Goal: Task Accomplishment & Management: Use online tool/utility

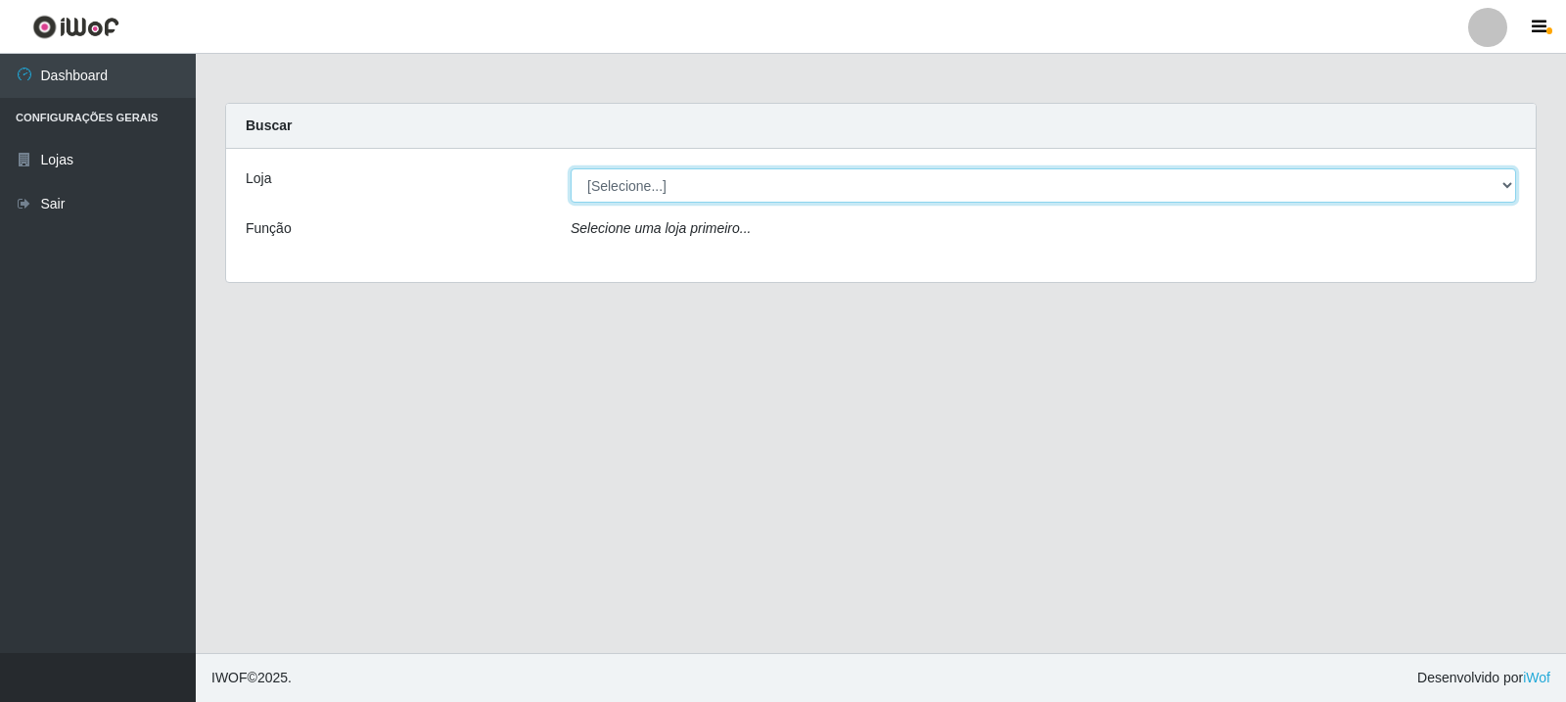
click at [967, 197] on select "[Selecione...] Rede Compras Supermercados - LOJA 3" at bounding box center [1043, 185] width 945 height 34
click at [571, 168] on select "[Selecione...] Rede Compras Supermercados - LOJA 3" at bounding box center [1043, 185] width 945 height 34
click at [955, 180] on select "[Selecione...] Rede Compras Supermercados - LOJA 3" at bounding box center [1043, 185] width 945 height 34
select select "162"
click at [571, 168] on select "[Selecione...] Rede Compras Supermercados - LOJA 3" at bounding box center [1043, 185] width 945 height 34
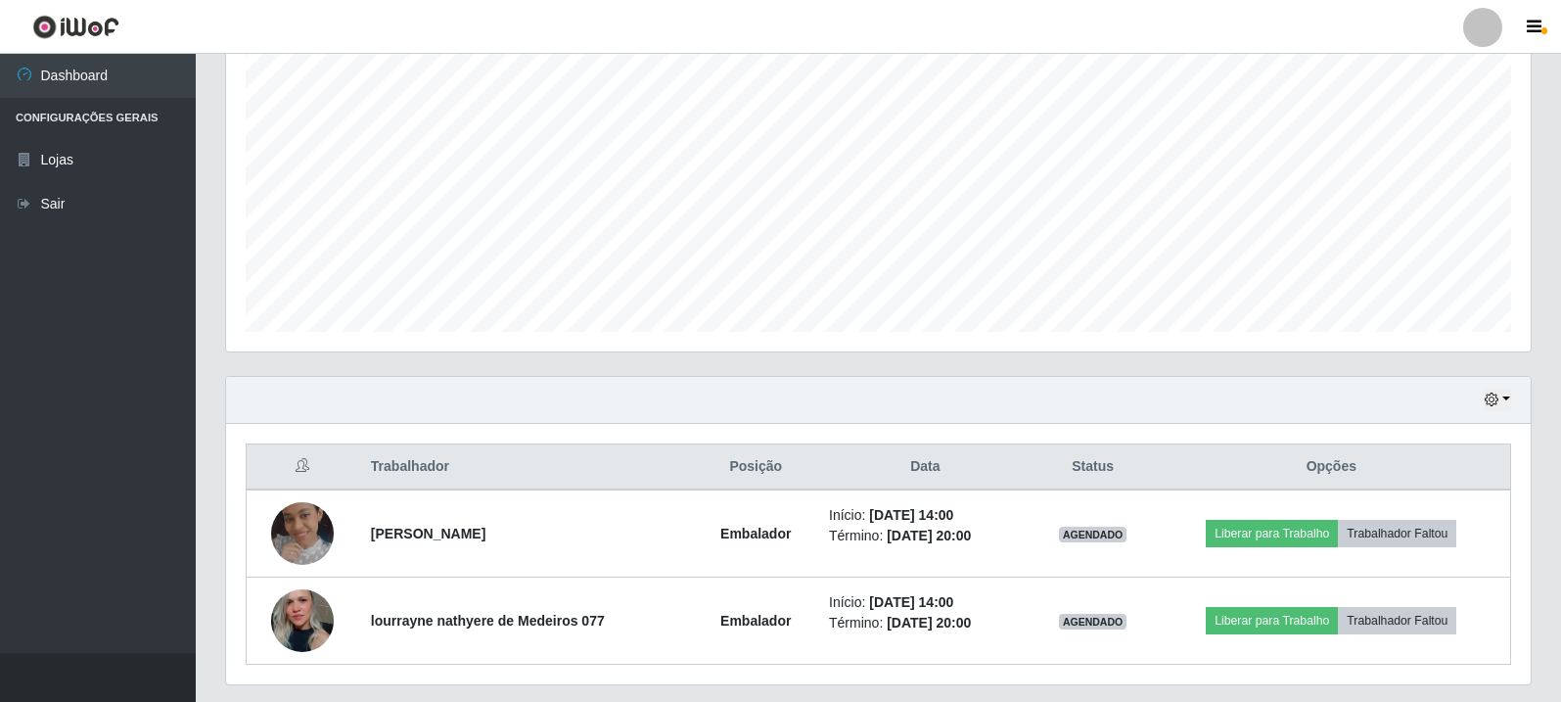
scroll to position [424, 0]
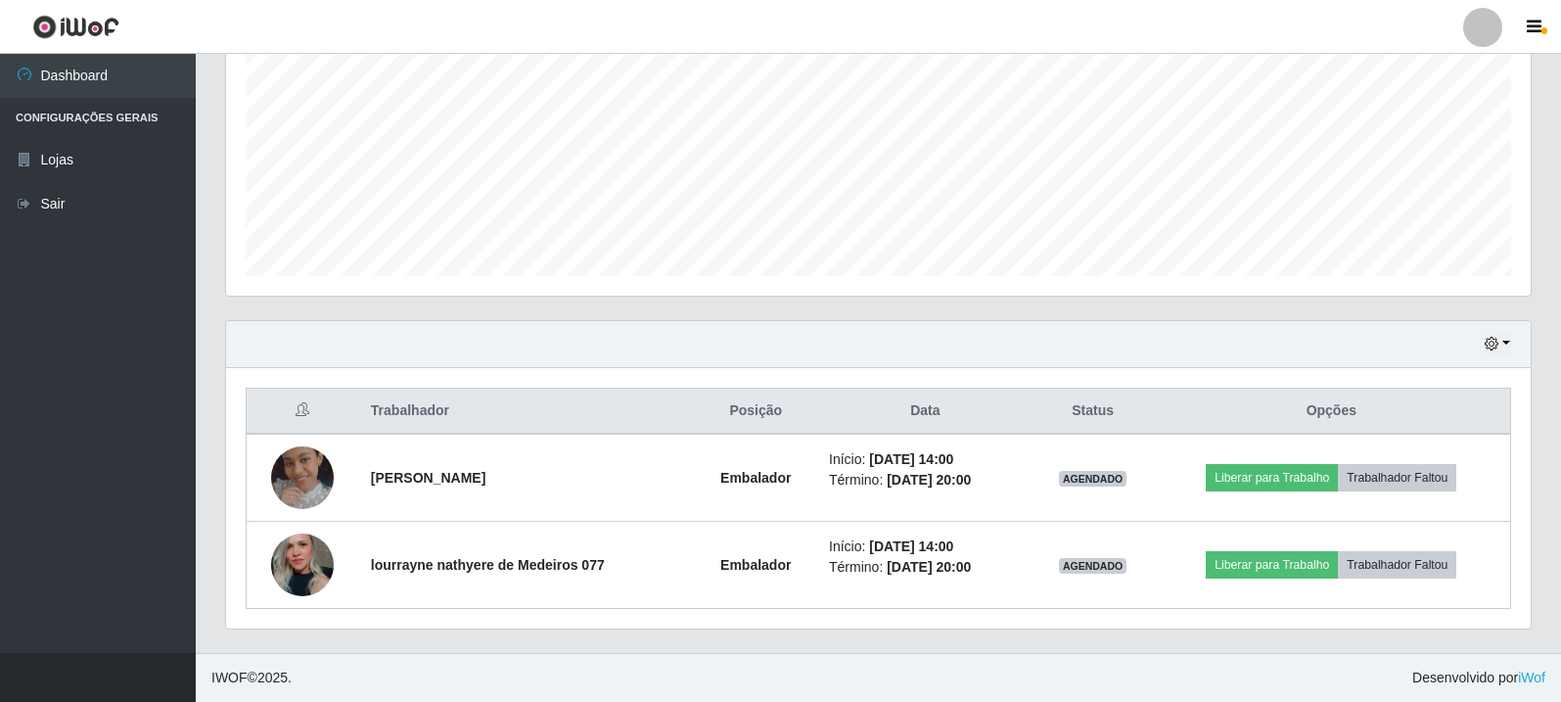
click at [166, 351] on ul "Dashboard Configurações Gerais Lojas Sair" at bounding box center [98, 353] width 196 height 599
click at [1546, 25] on button "button" at bounding box center [1536, 27] width 49 height 27
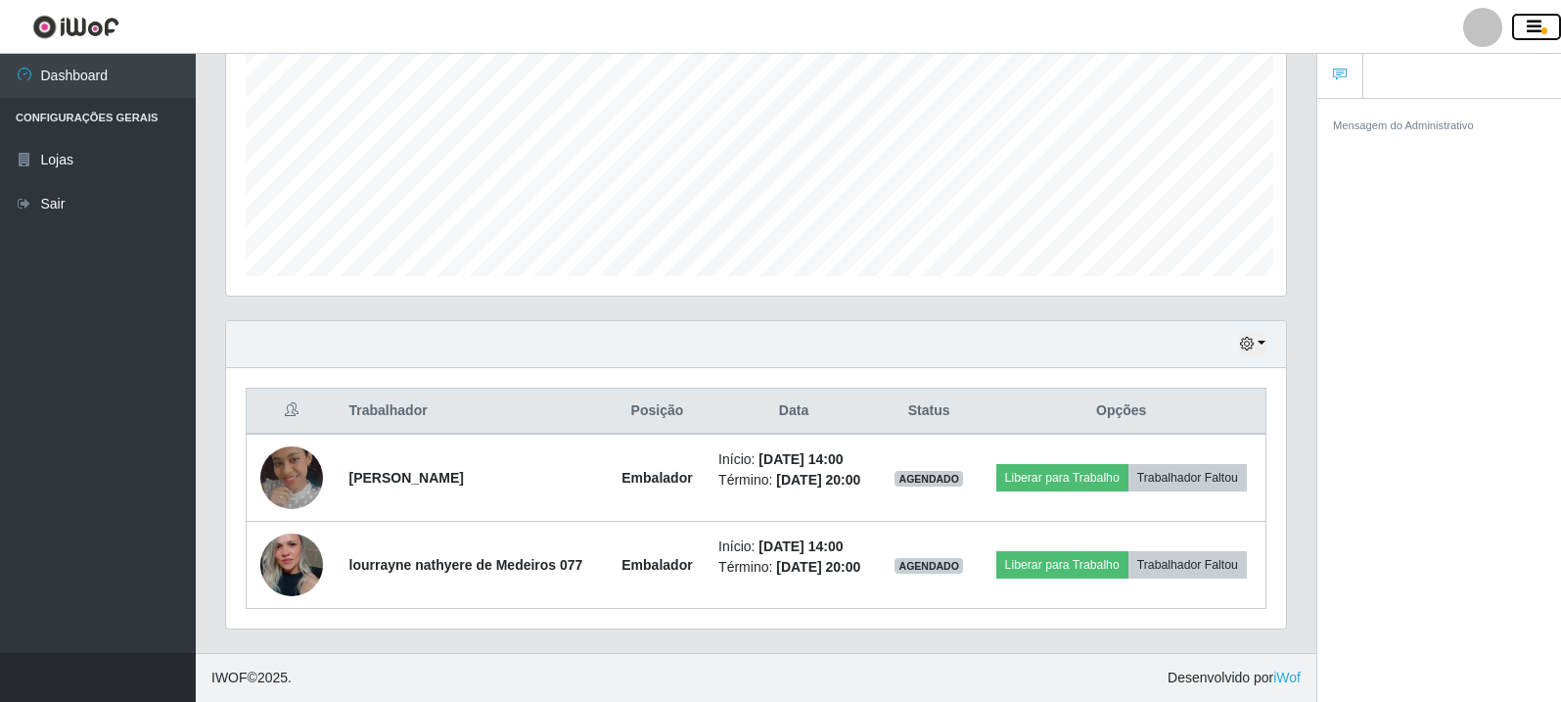
scroll to position [406, 1060]
click at [1546, 25] on button "button" at bounding box center [1536, 27] width 49 height 27
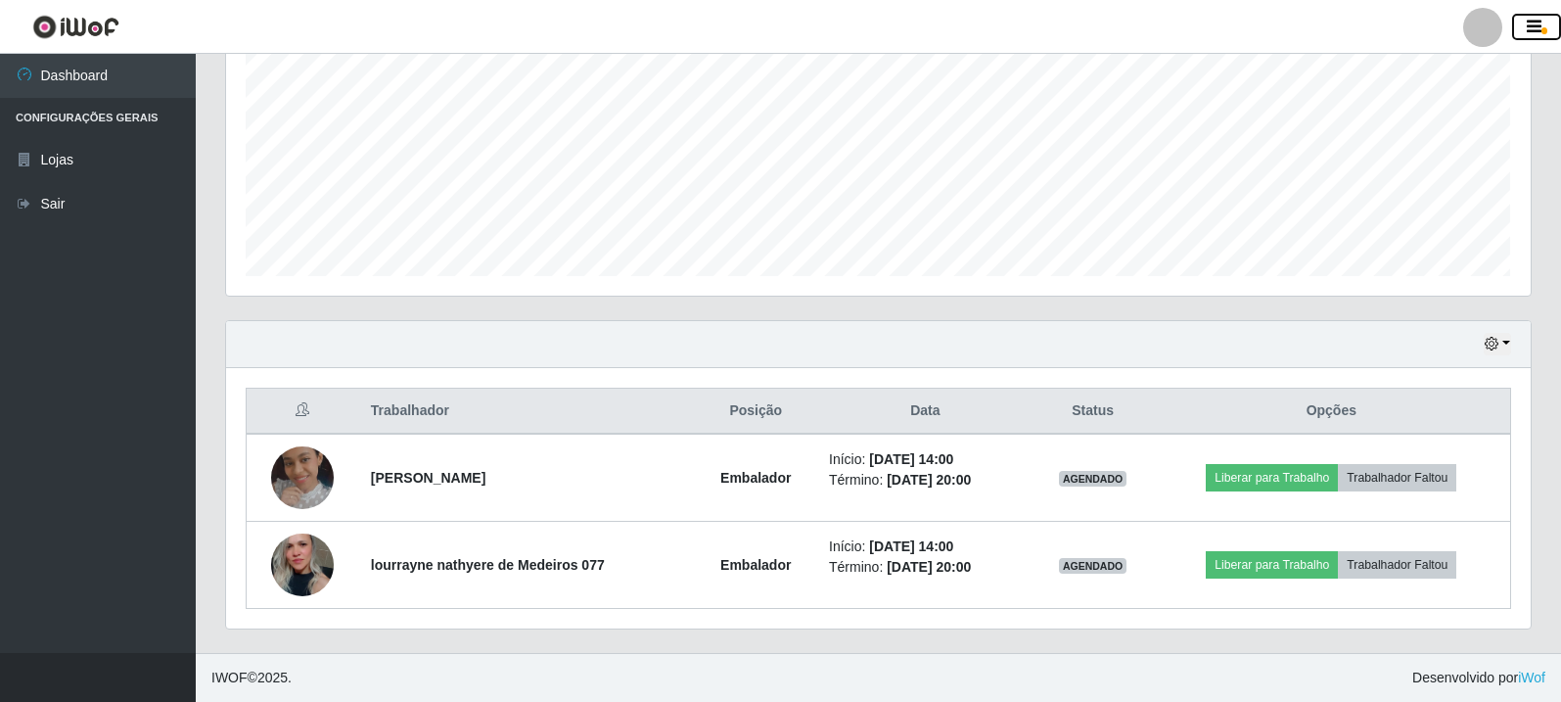
scroll to position [406, 1305]
click at [1536, 39] on button "button" at bounding box center [1536, 27] width 49 height 27
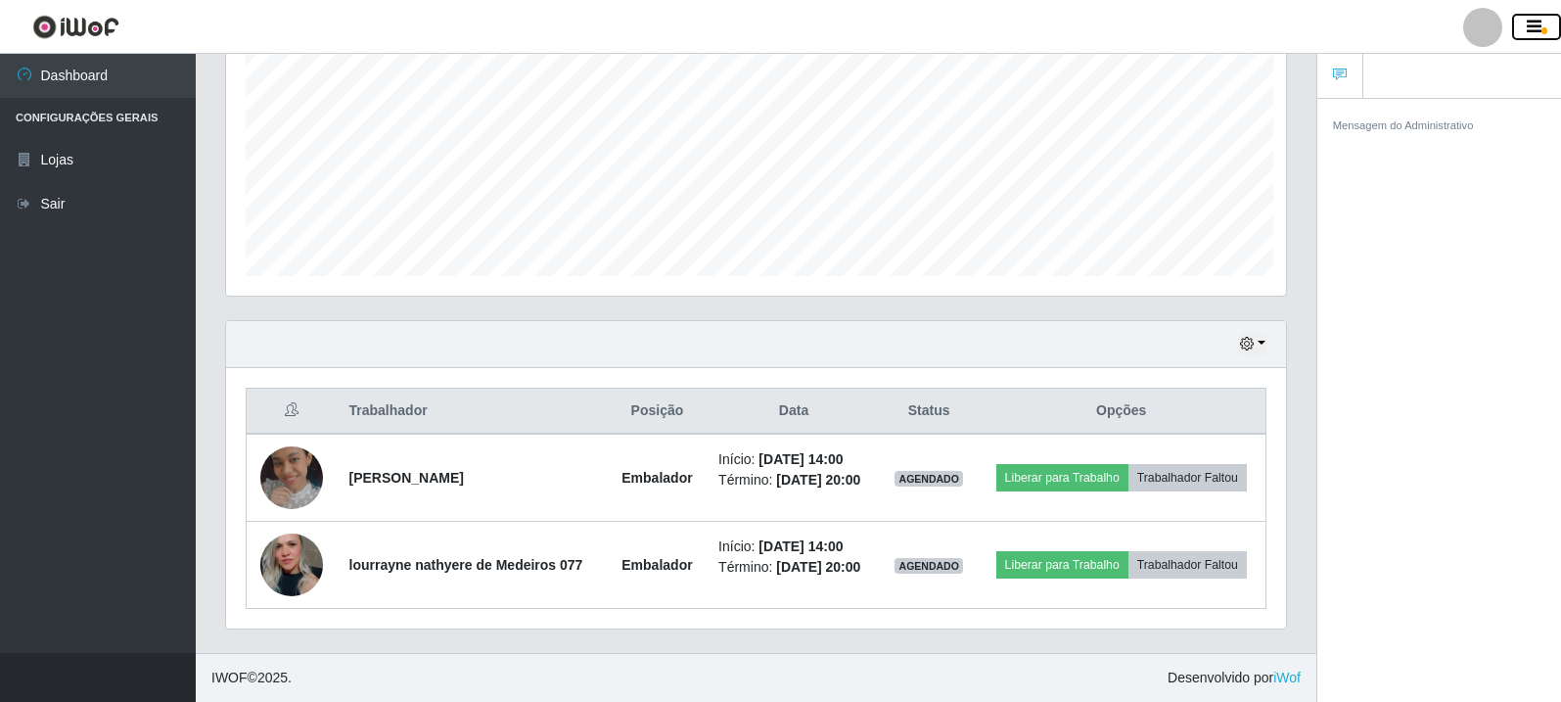
scroll to position [406, 1060]
click at [1535, 29] on icon "button" at bounding box center [1534, 28] width 15 height 18
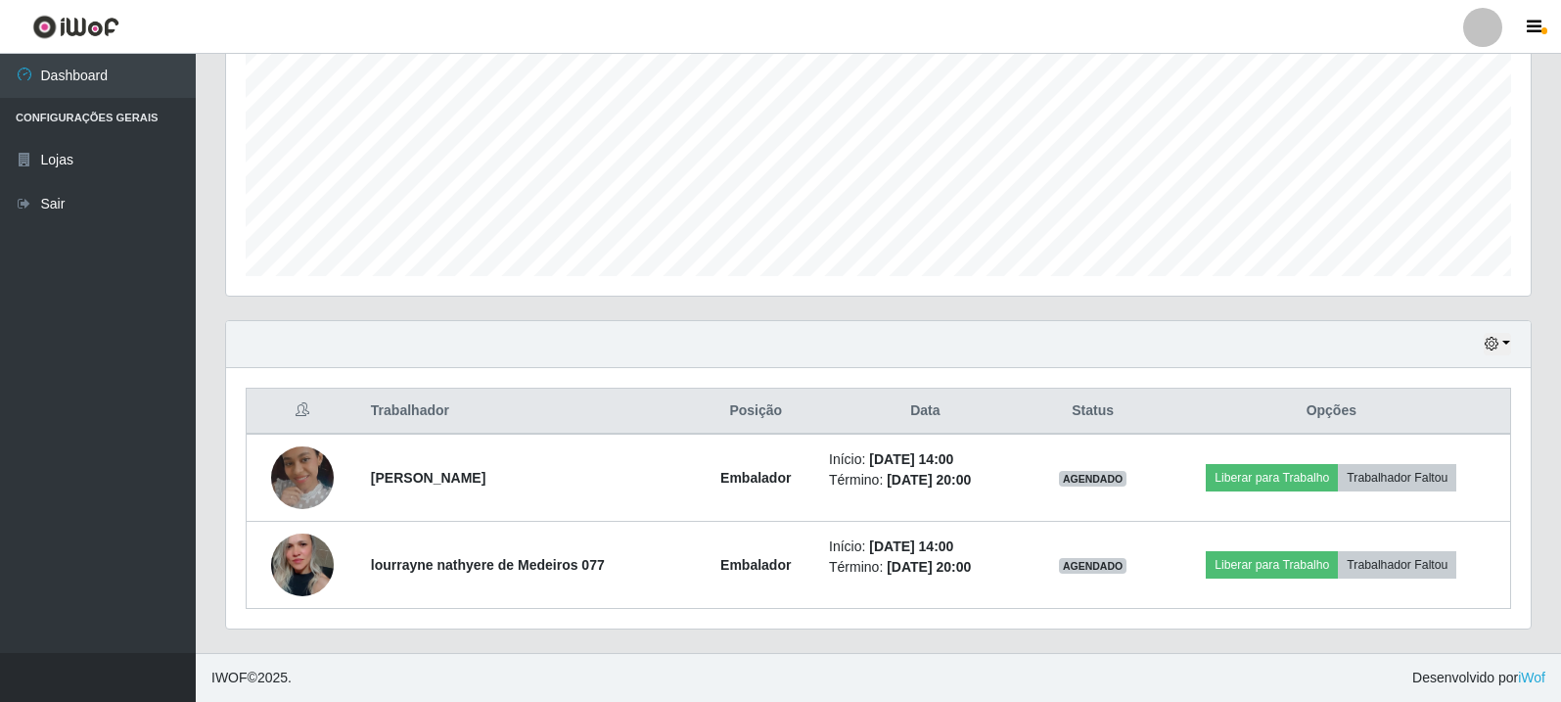
scroll to position [0, 0]
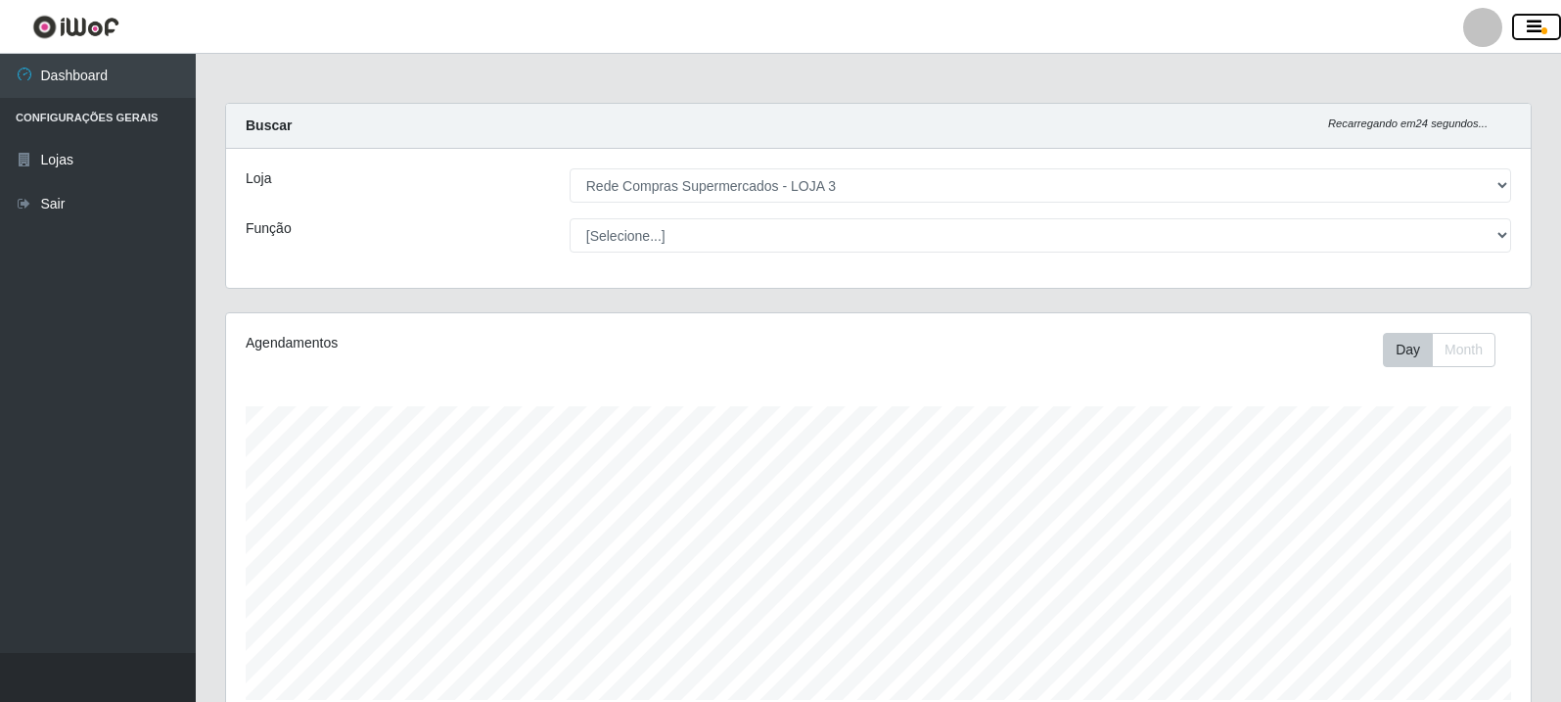
click at [1540, 34] on icon "button" at bounding box center [1534, 28] width 15 height 18
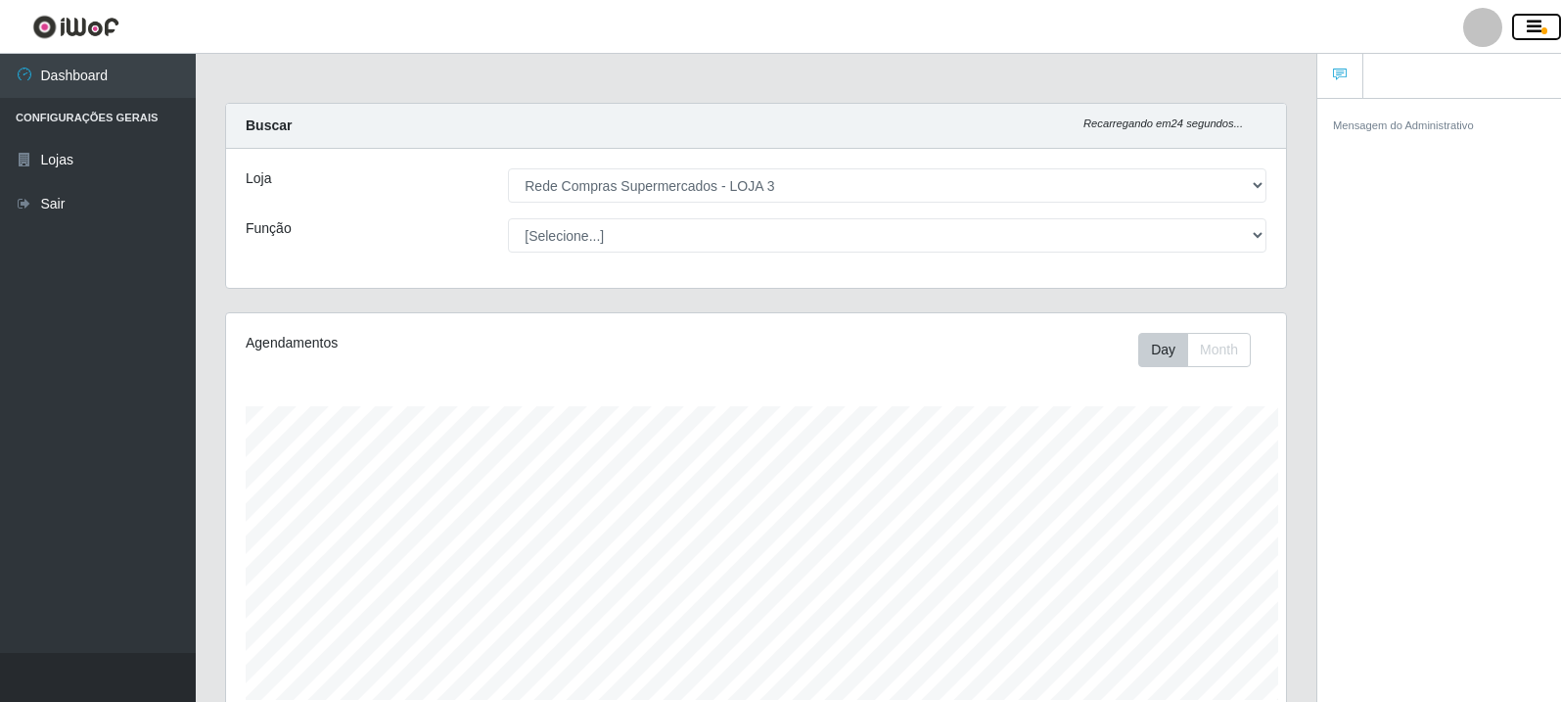
scroll to position [406, 1060]
click at [1540, 34] on icon "button" at bounding box center [1534, 28] width 15 height 18
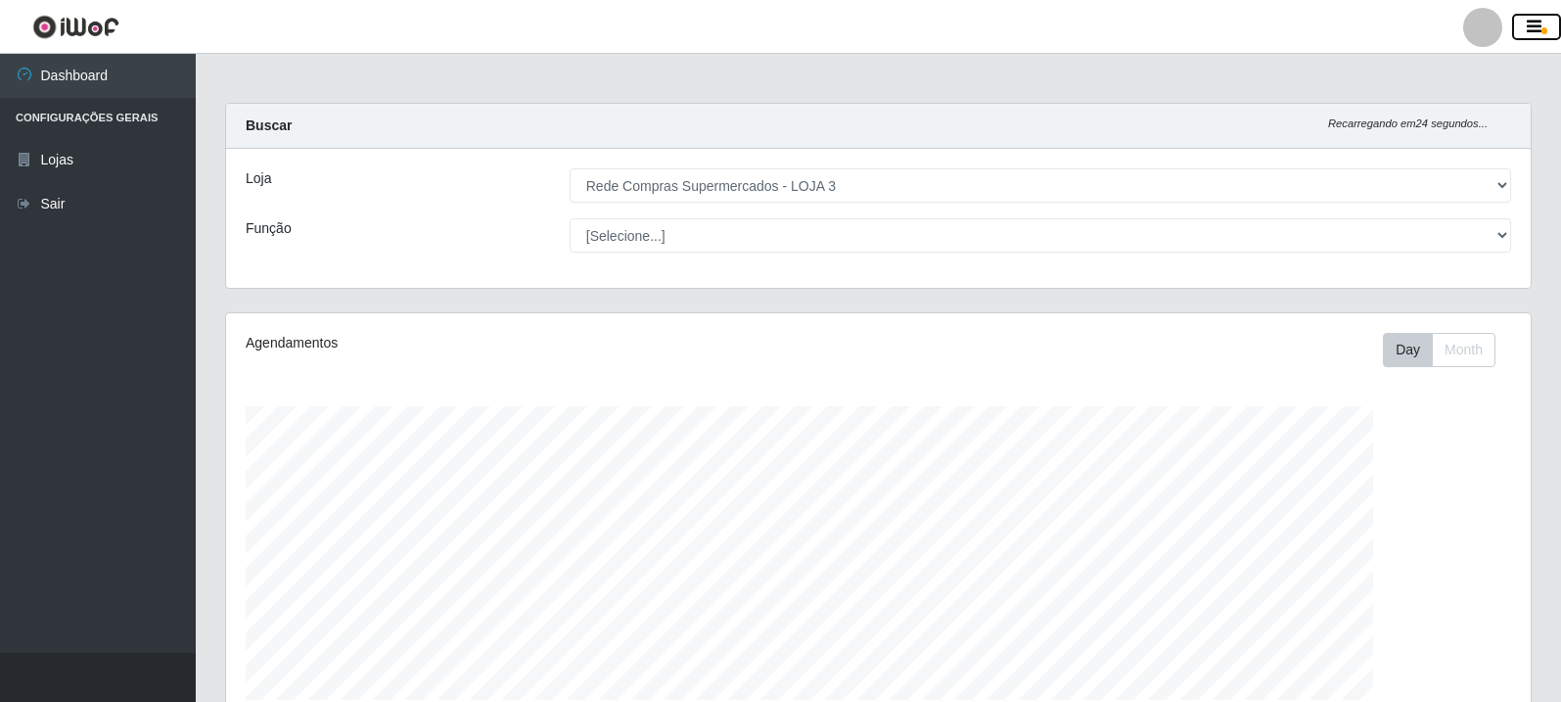
scroll to position [406, 1305]
click at [1549, 327] on div "Carregando... Buscar Recarregando em 20 segundos... Loja [Selecione...] Rede Co…" at bounding box center [878, 590] width 1365 height 974
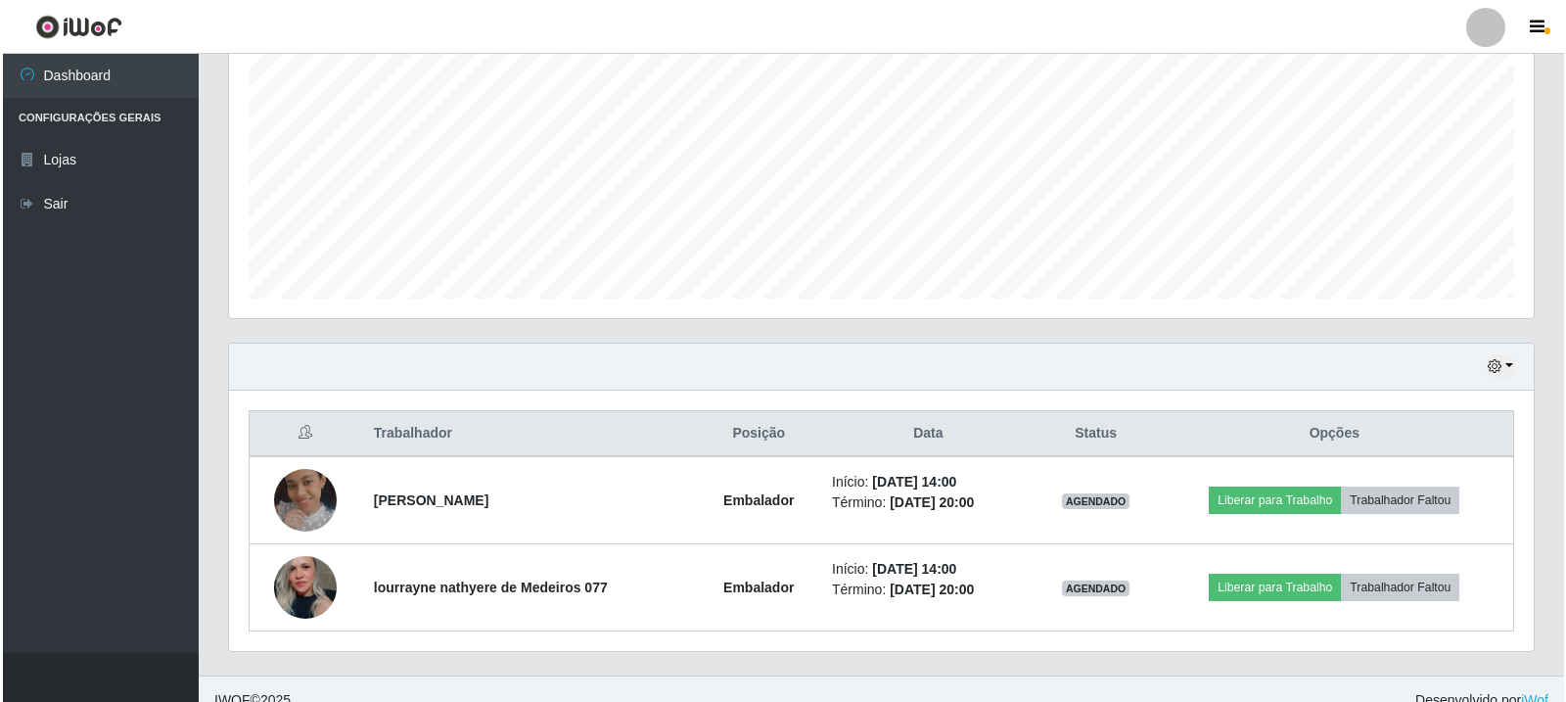
scroll to position [424, 0]
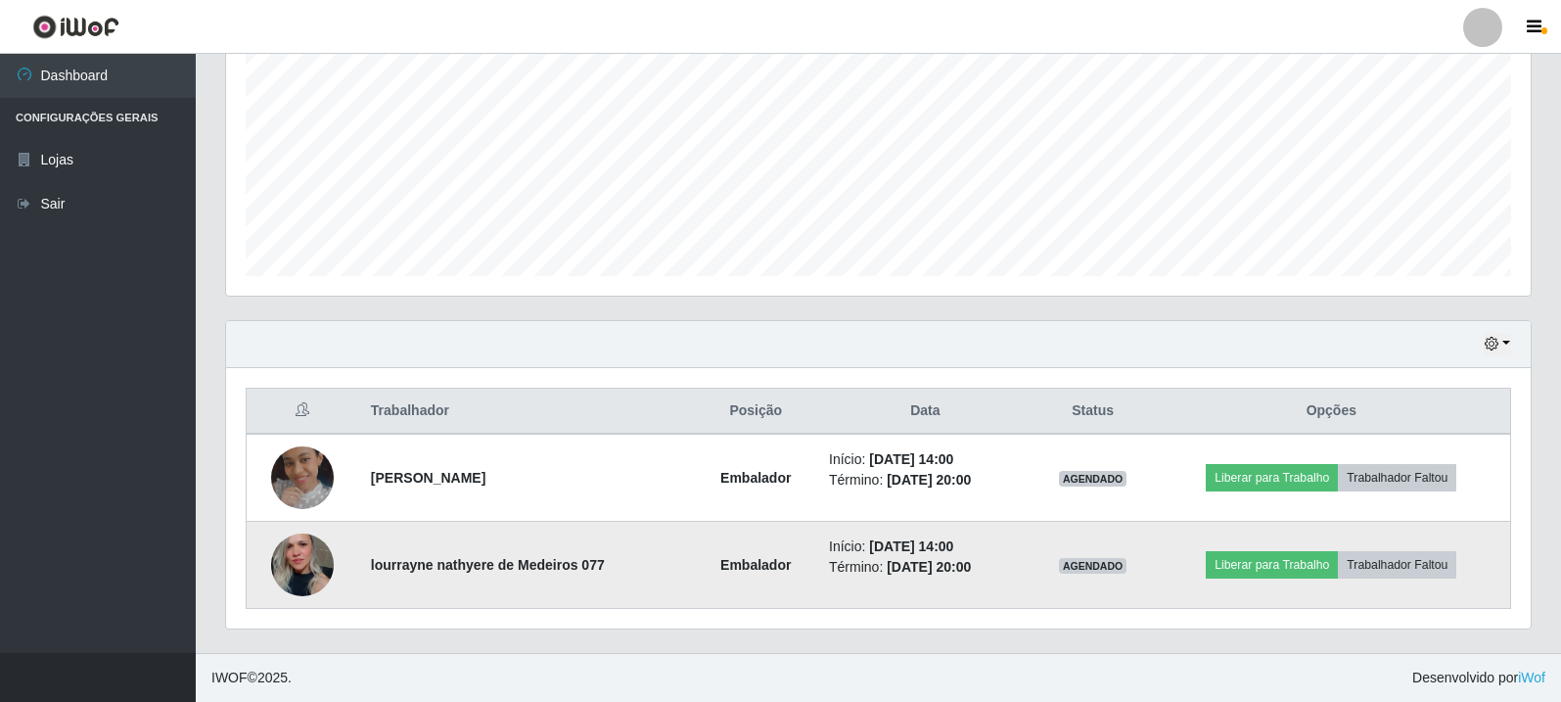
click at [299, 574] on img at bounding box center [302, 564] width 63 height 93
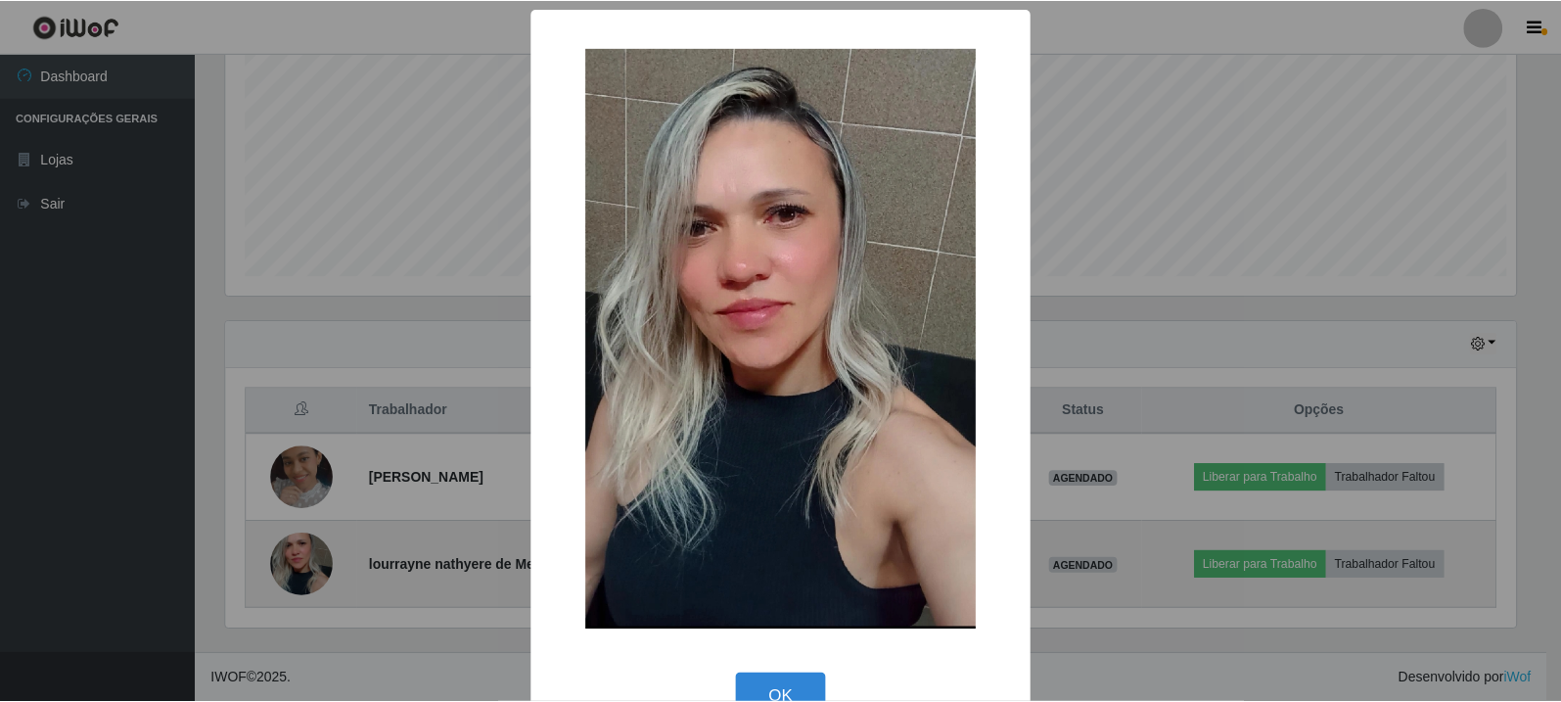
scroll to position [406, 1295]
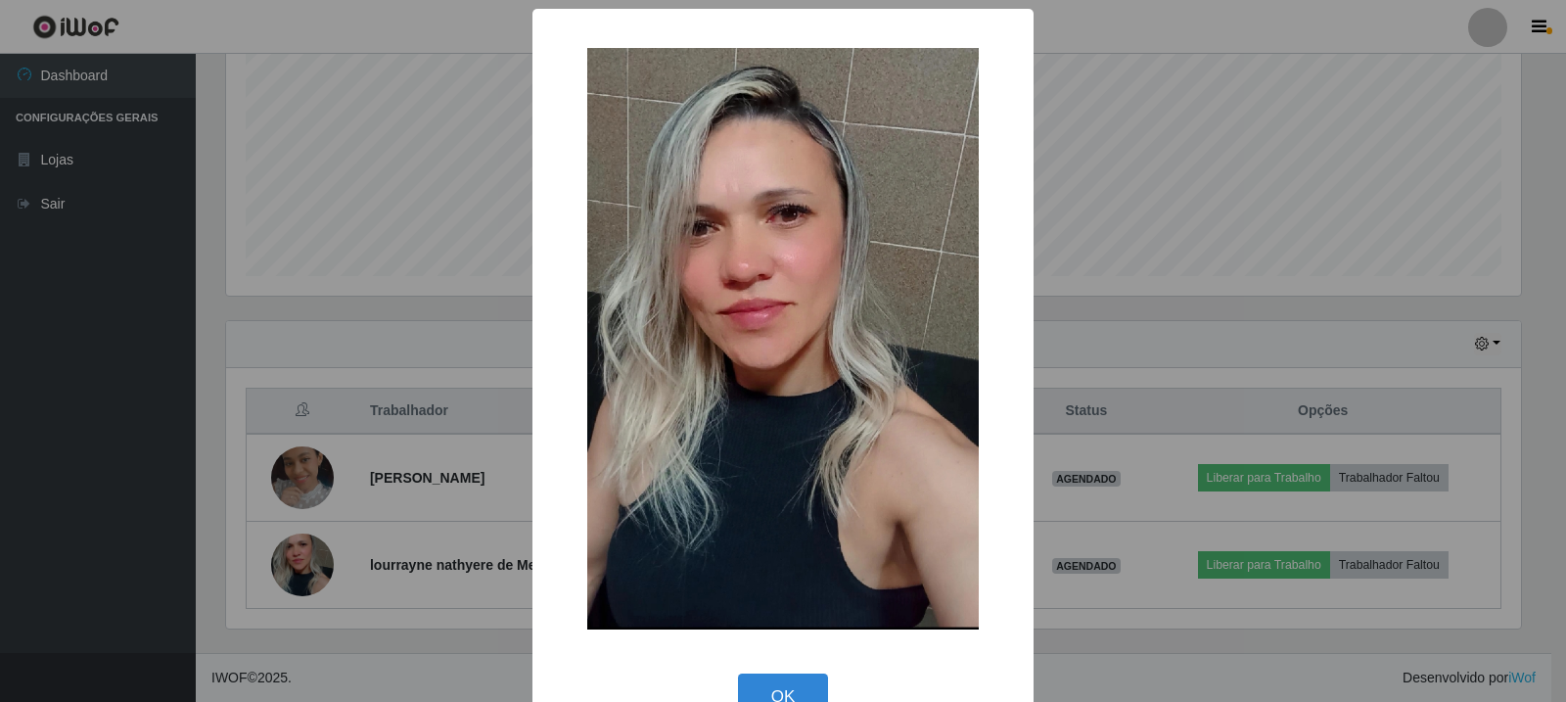
click at [325, 473] on div "× OK Cancel" at bounding box center [783, 351] width 1566 height 702
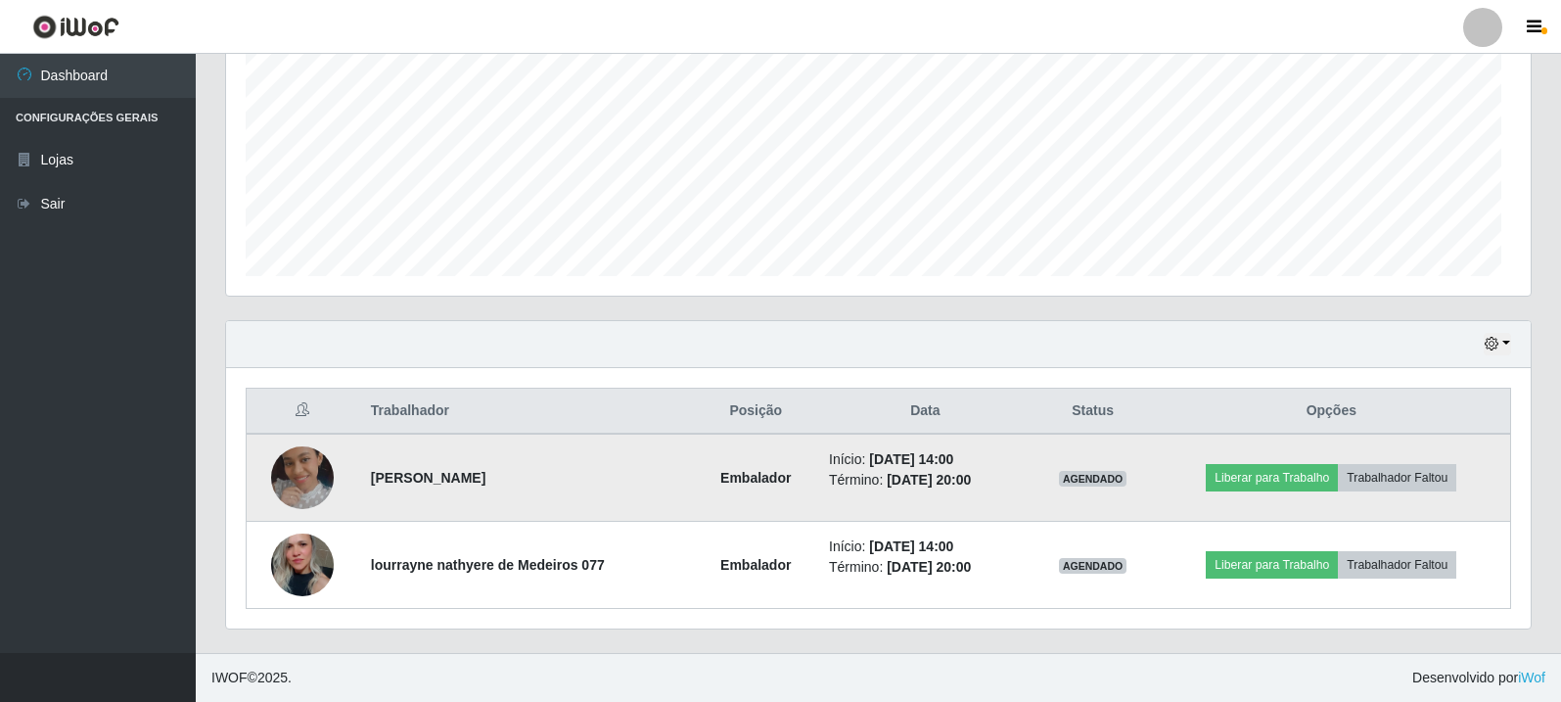
scroll to position [406, 1305]
click at [313, 495] on img at bounding box center [302, 477] width 63 height 63
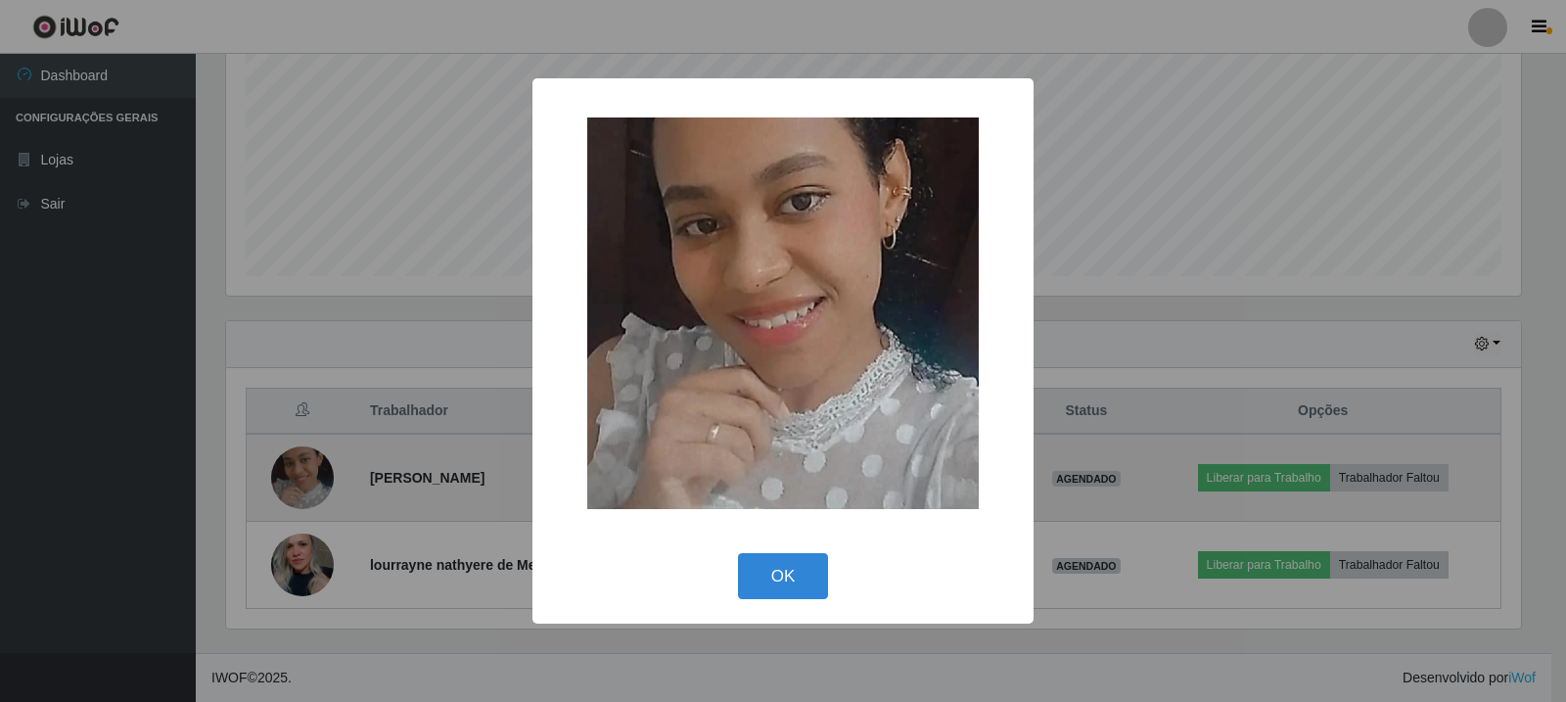
click at [313, 495] on div "× OK Cancel" at bounding box center [783, 351] width 1566 height 702
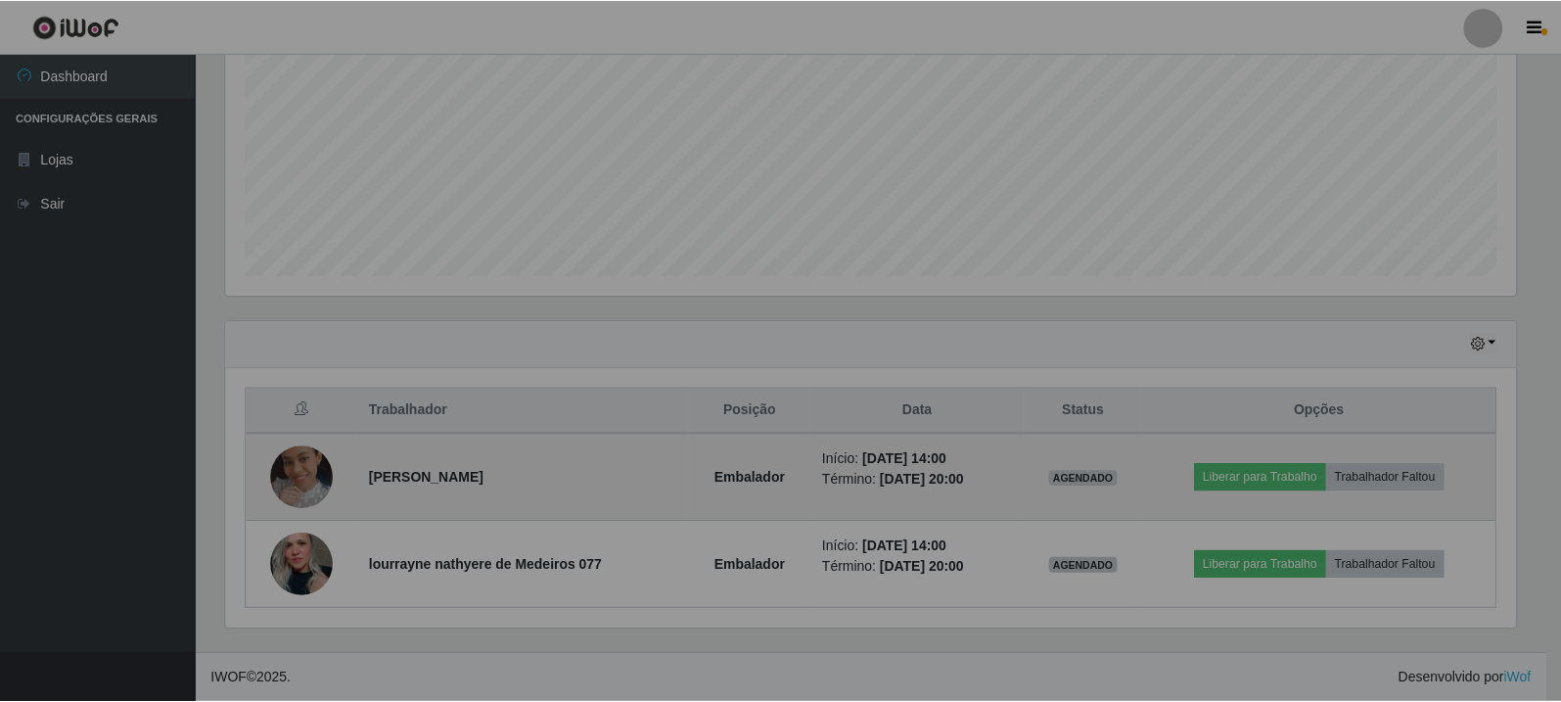
scroll to position [406, 1305]
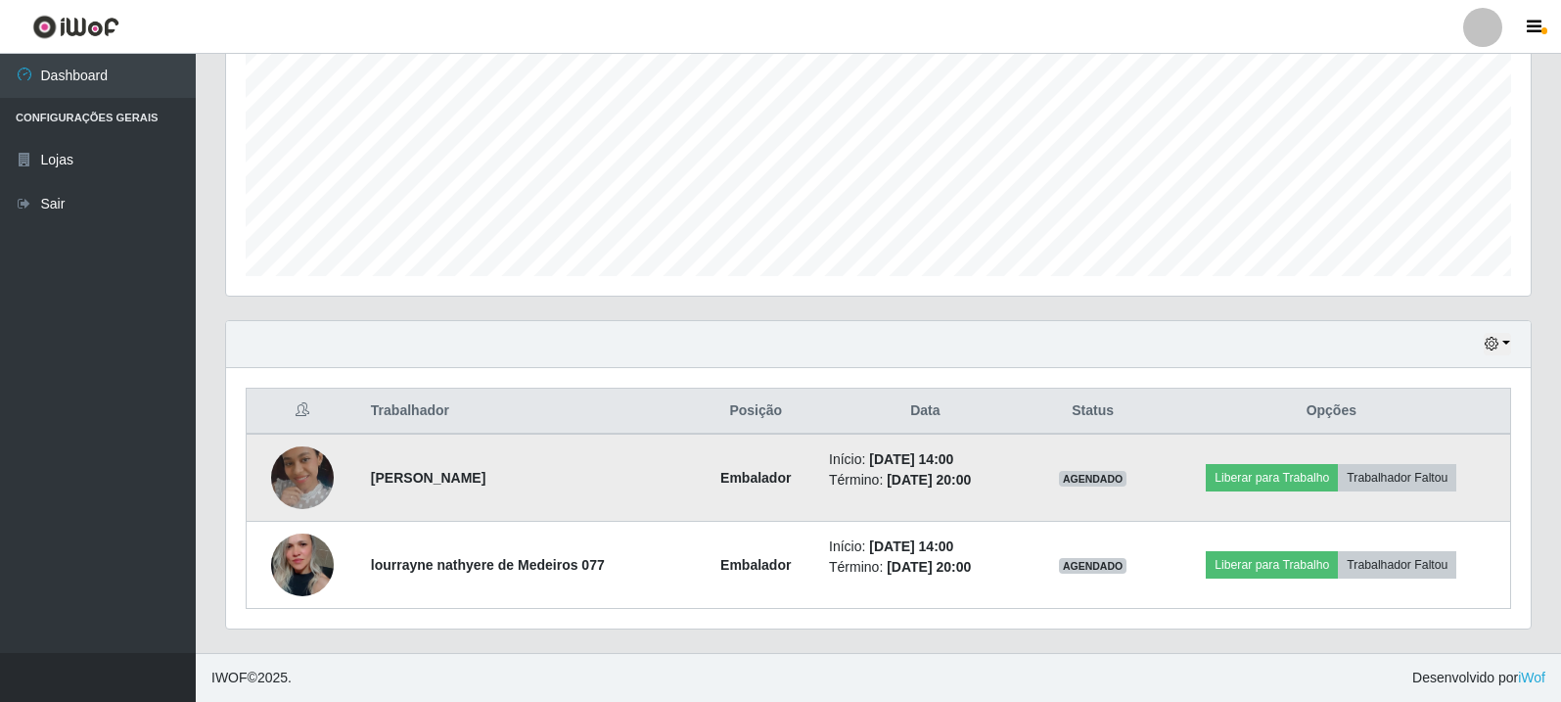
click at [313, 495] on img at bounding box center [302, 477] width 63 height 63
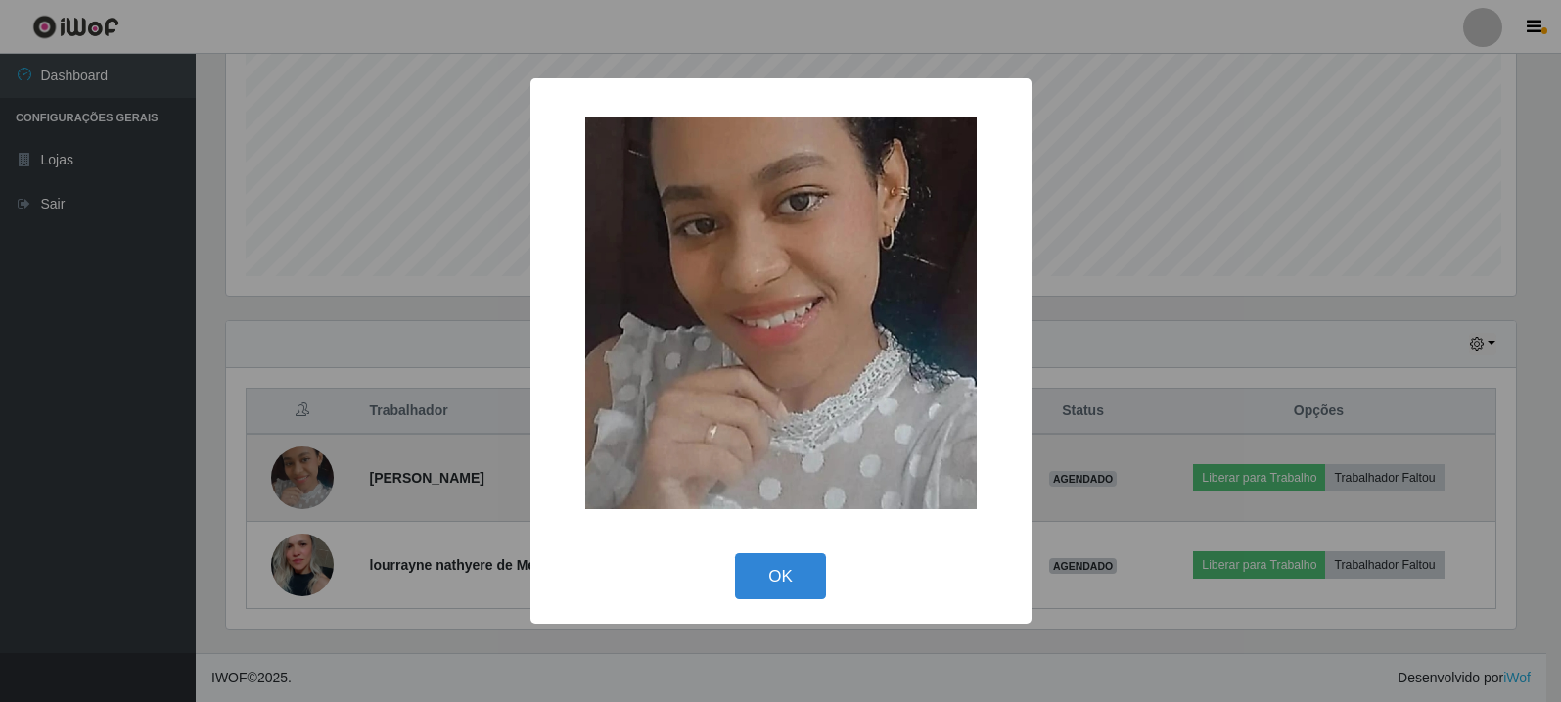
scroll to position [406, 1295]
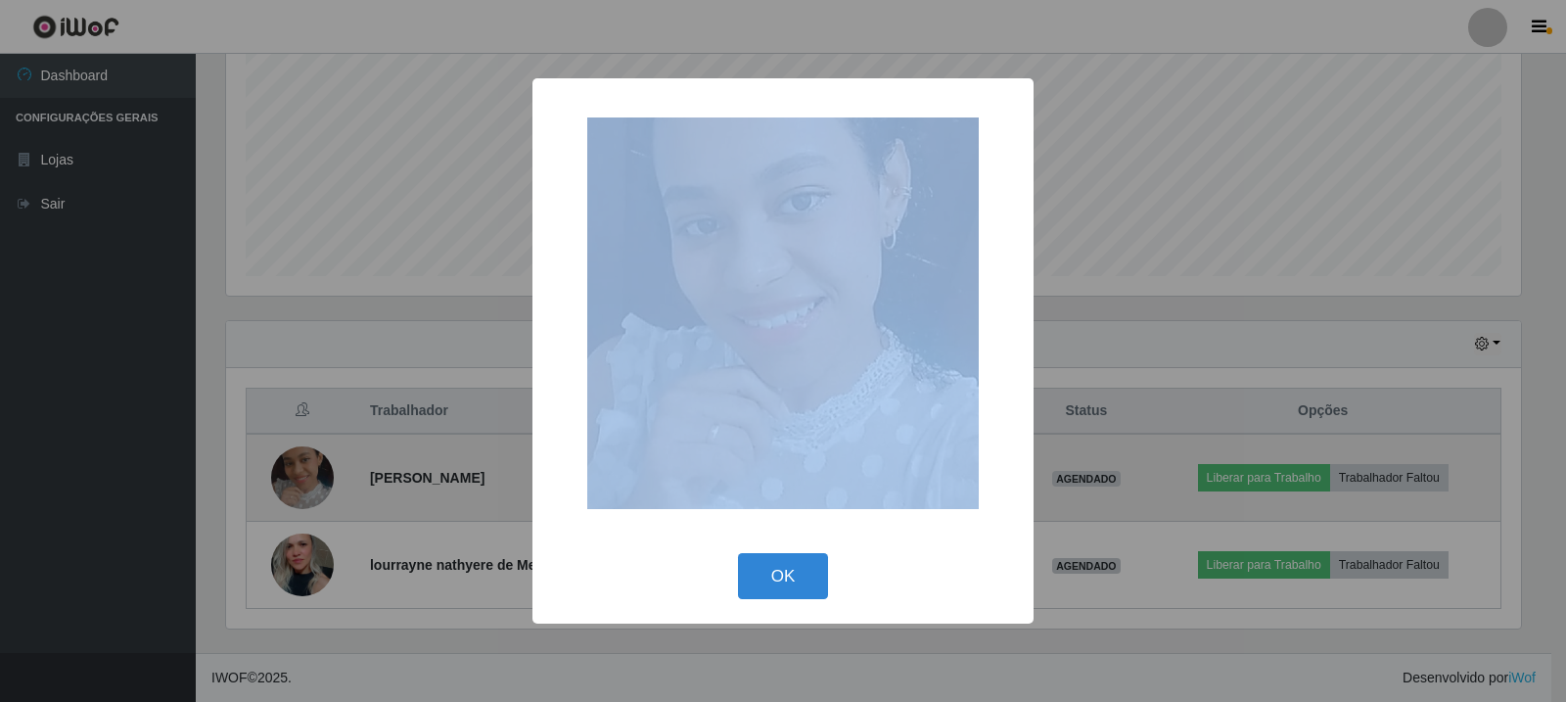
click at [313, 495] on div "× OK Cancel" at bounding box center [783, 351] width 1566 height 702
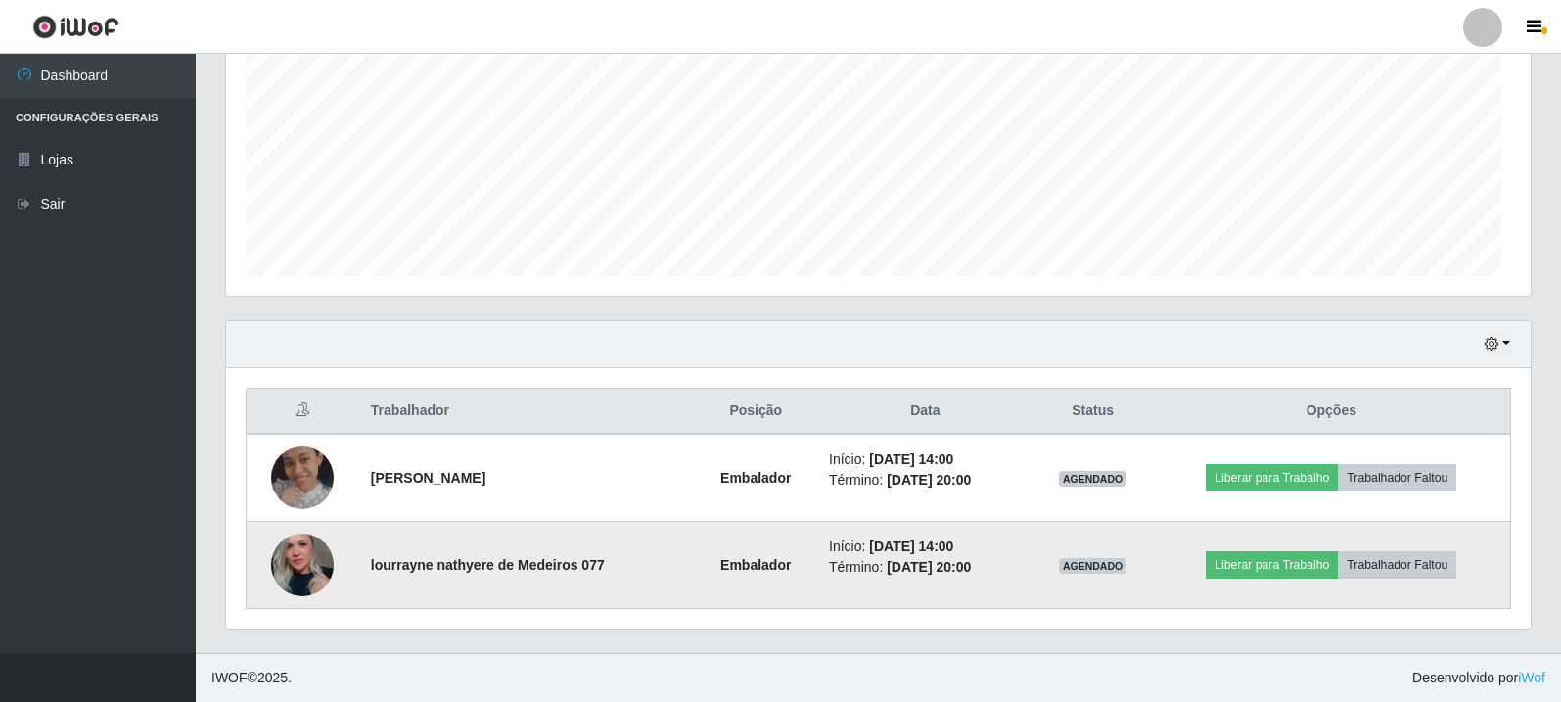
scroll to position [406, 1305]
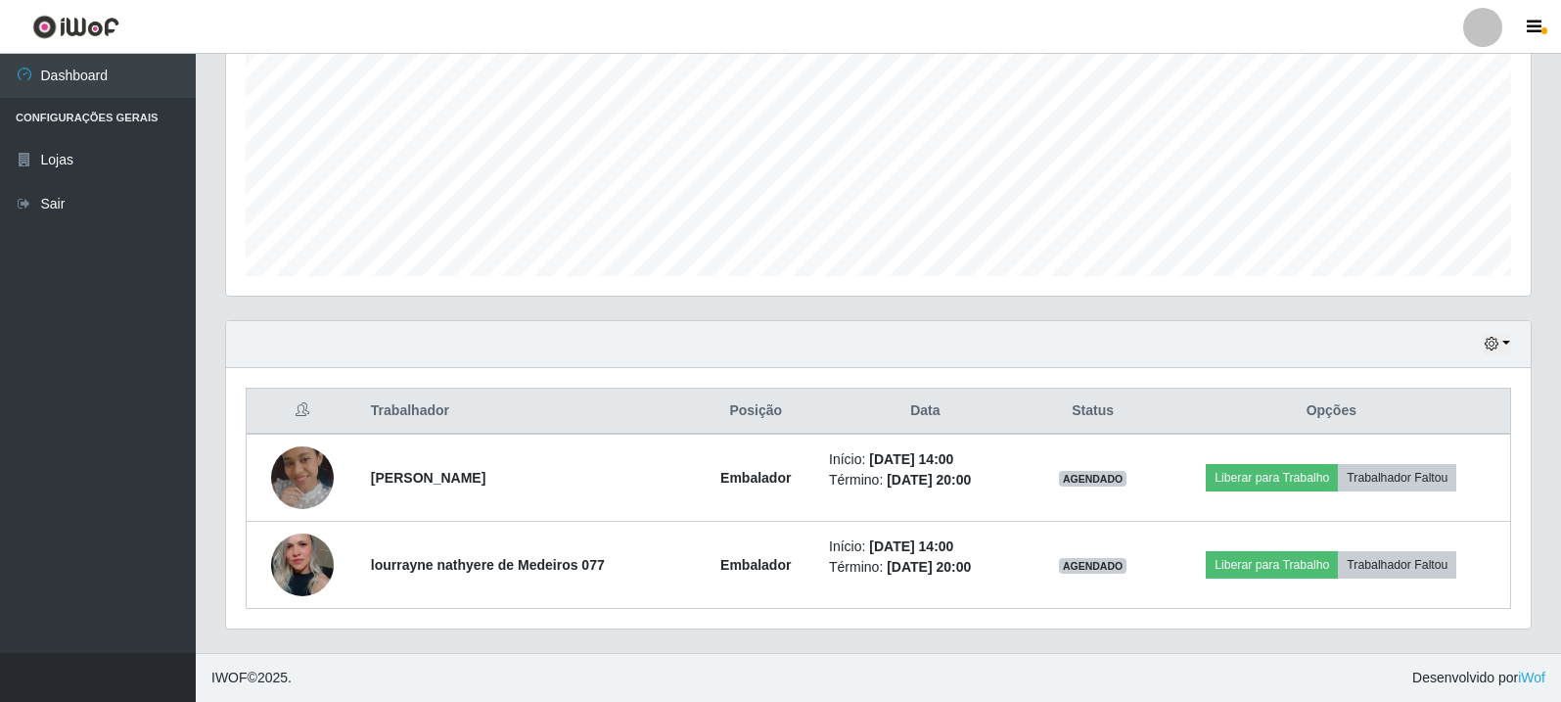
click at [1528, 246] on div "Agendamentos Day Month 31/07 Agendamentos 22" at bounding box center [878, 92] width 1305 height 406
click at [1524, 16] on button "button" at bounding box center [1536, 27] width 49 height 27
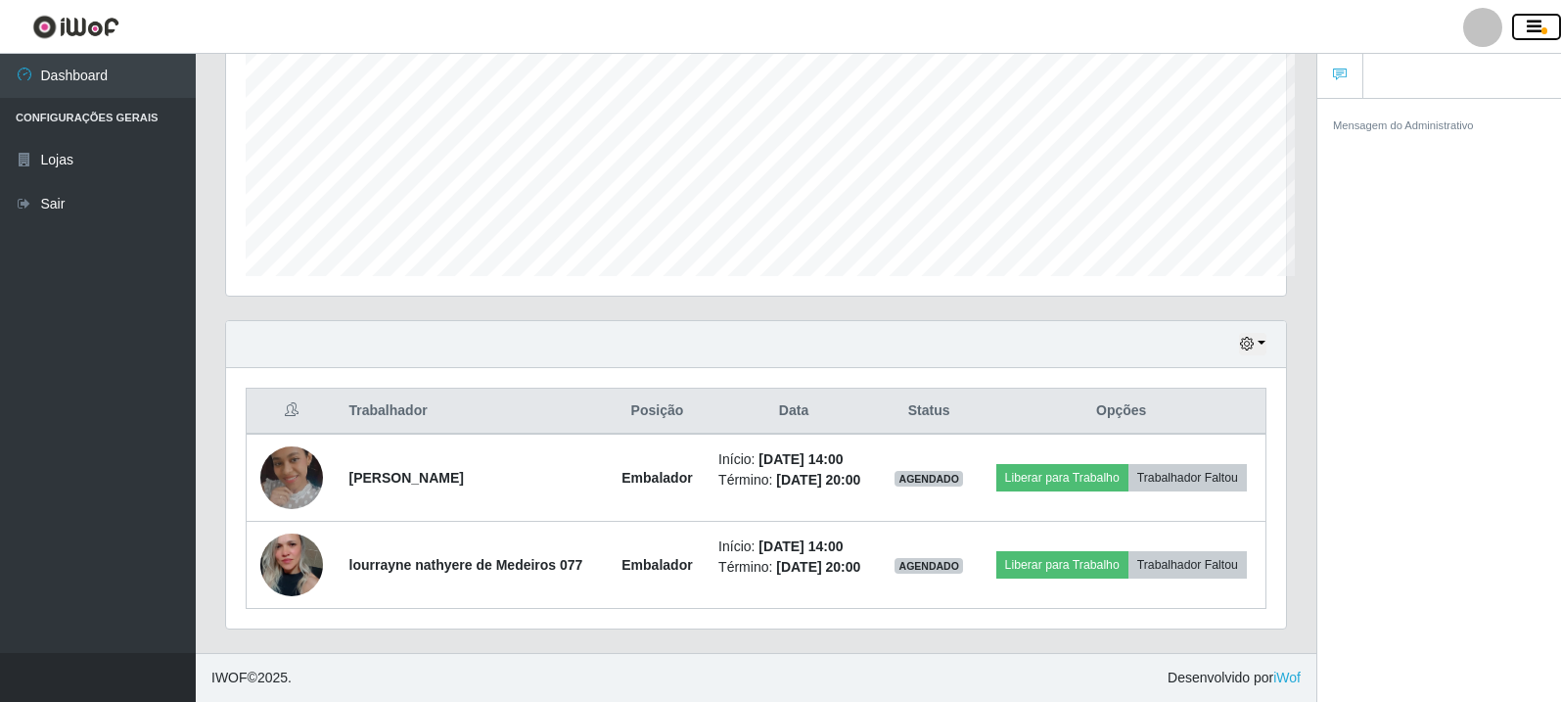
scroll to position [406, 1060]
click at [1526, 16] on button "button" at bounding box center [1536, 27] width 49 height 27
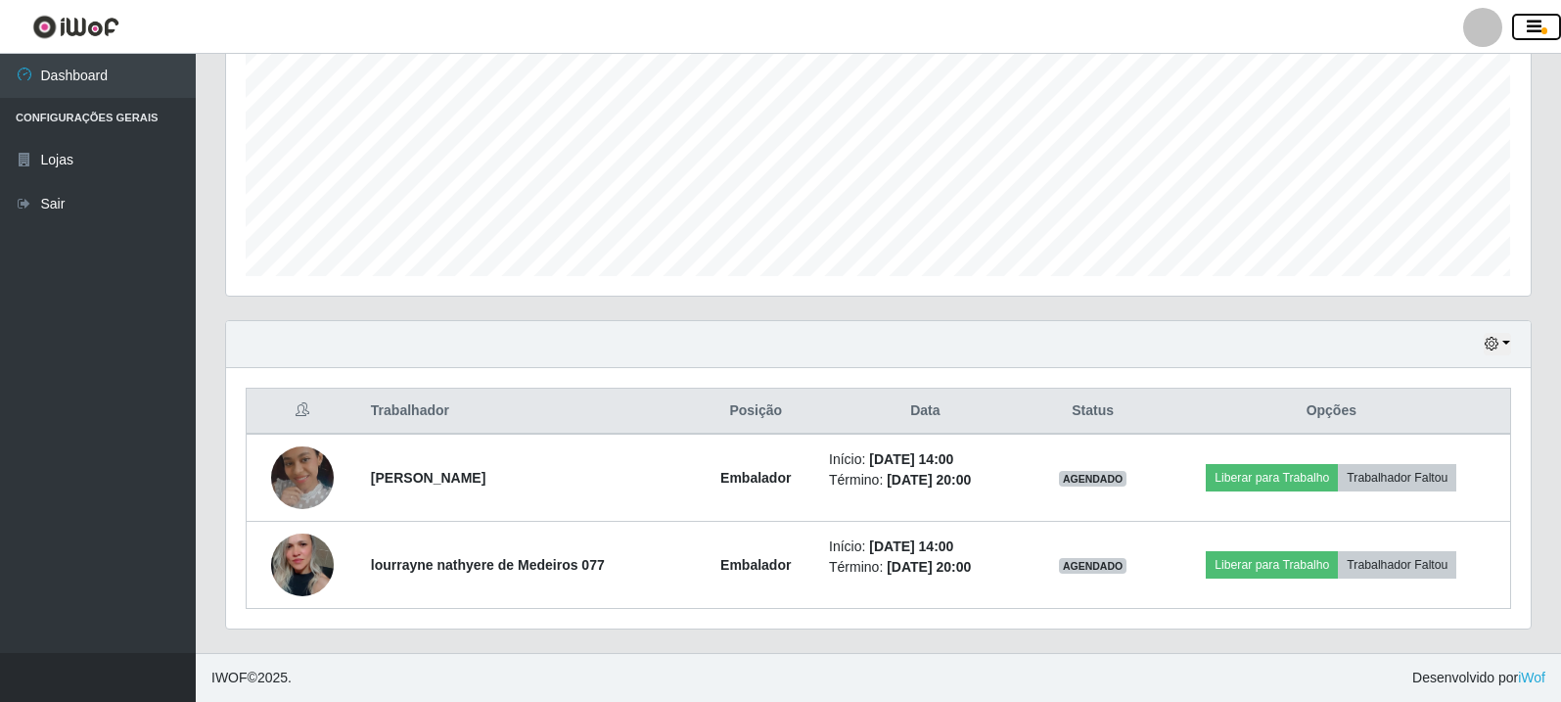
scroll to position [406, 1305]
click at [1484, 27] on div at bounding box center [1482, 27] width 39 height 39
click at [1468, 44] on link at bounding box center [1482, 27] width 59 height 39
click at [1532, 22] on icon "button" at bounding box center [1534, 28] width 15 height 18
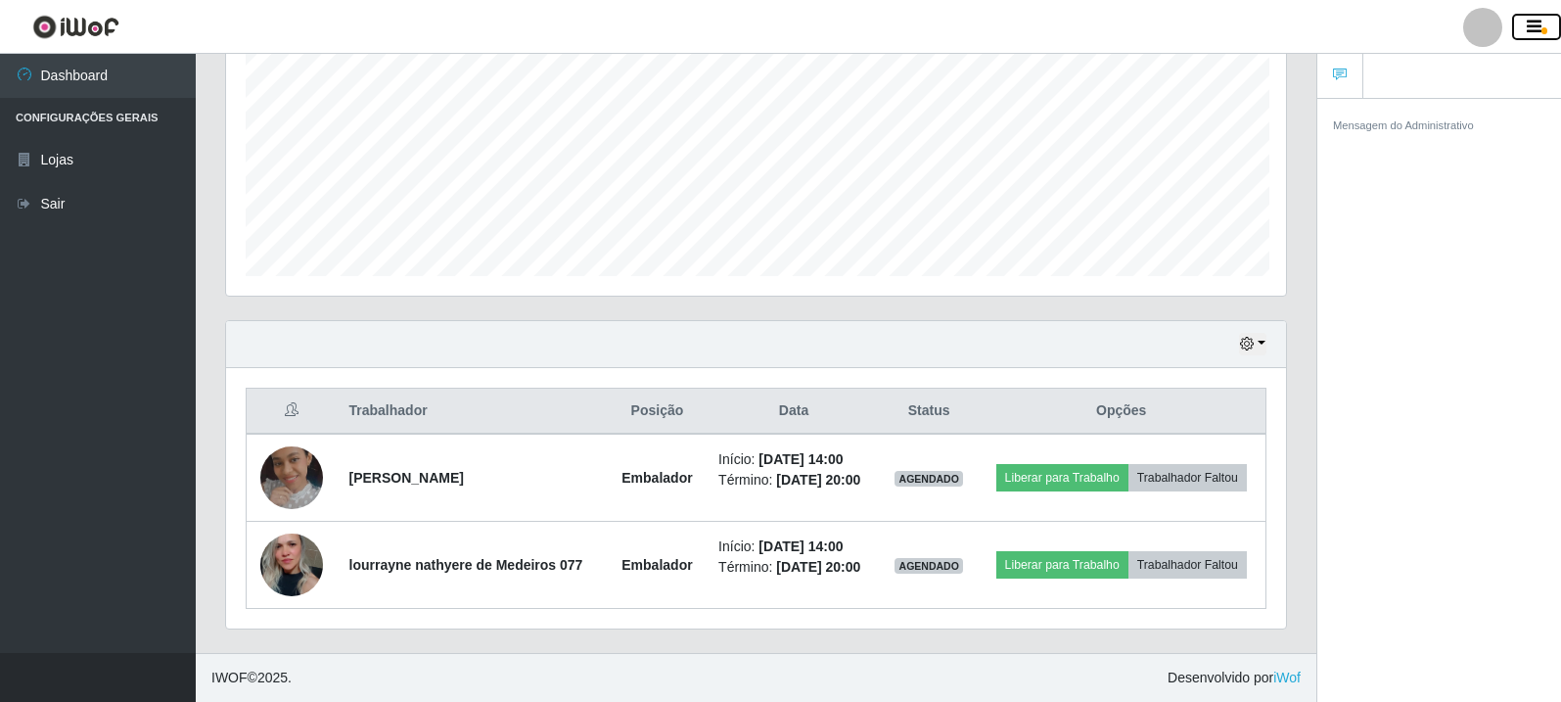
scroll to position [0, 0]
click at [1479, 36] on div at bounding box center [1482, 27] width 39 height 39
click at [1528, 26] on icon "button" at bounding box center [1534, 28] width 15 height 18
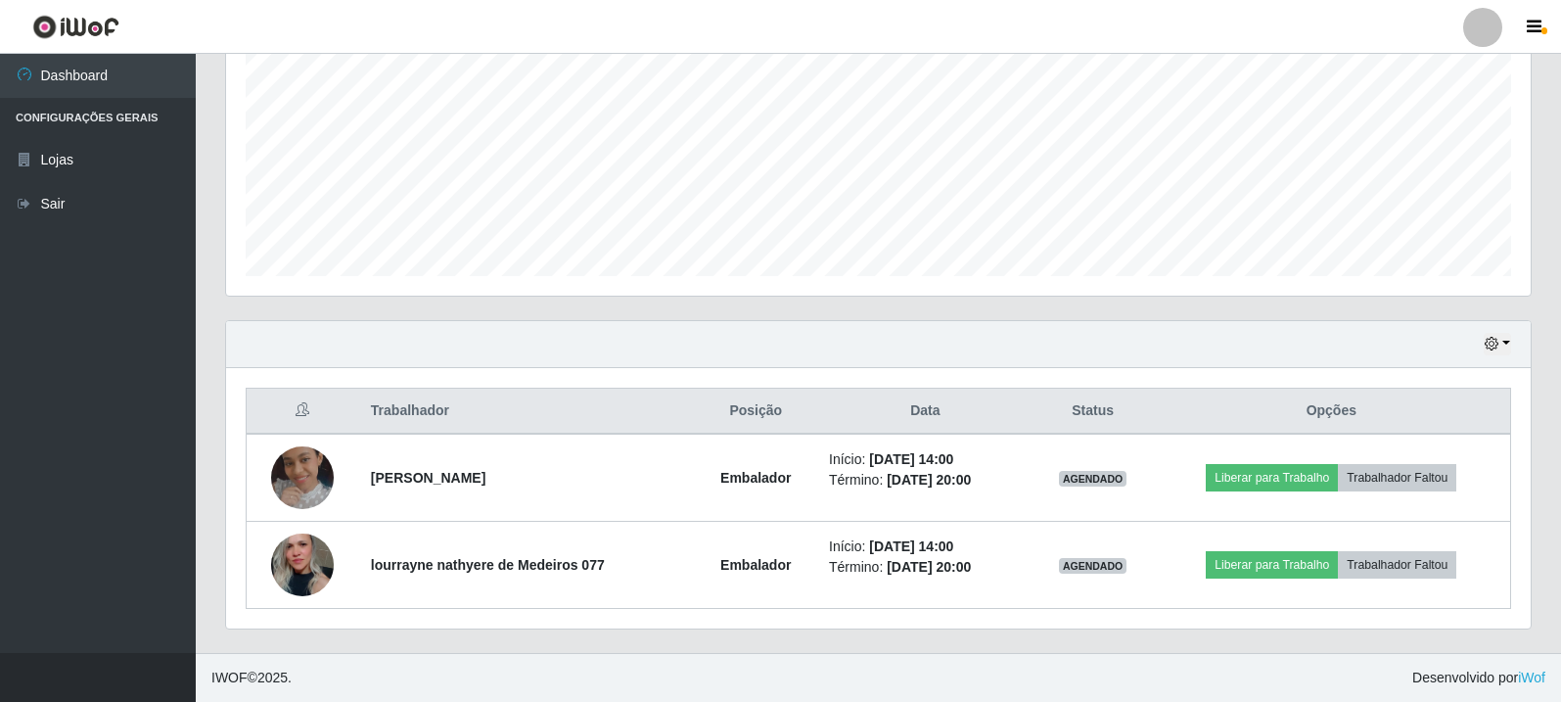
click at [1476, 33] on div at bounding box center [1482, 27] width 39 height 39
click at [1517, 21] on button "button" at bounding box center [1536, 27] width 49 height 27
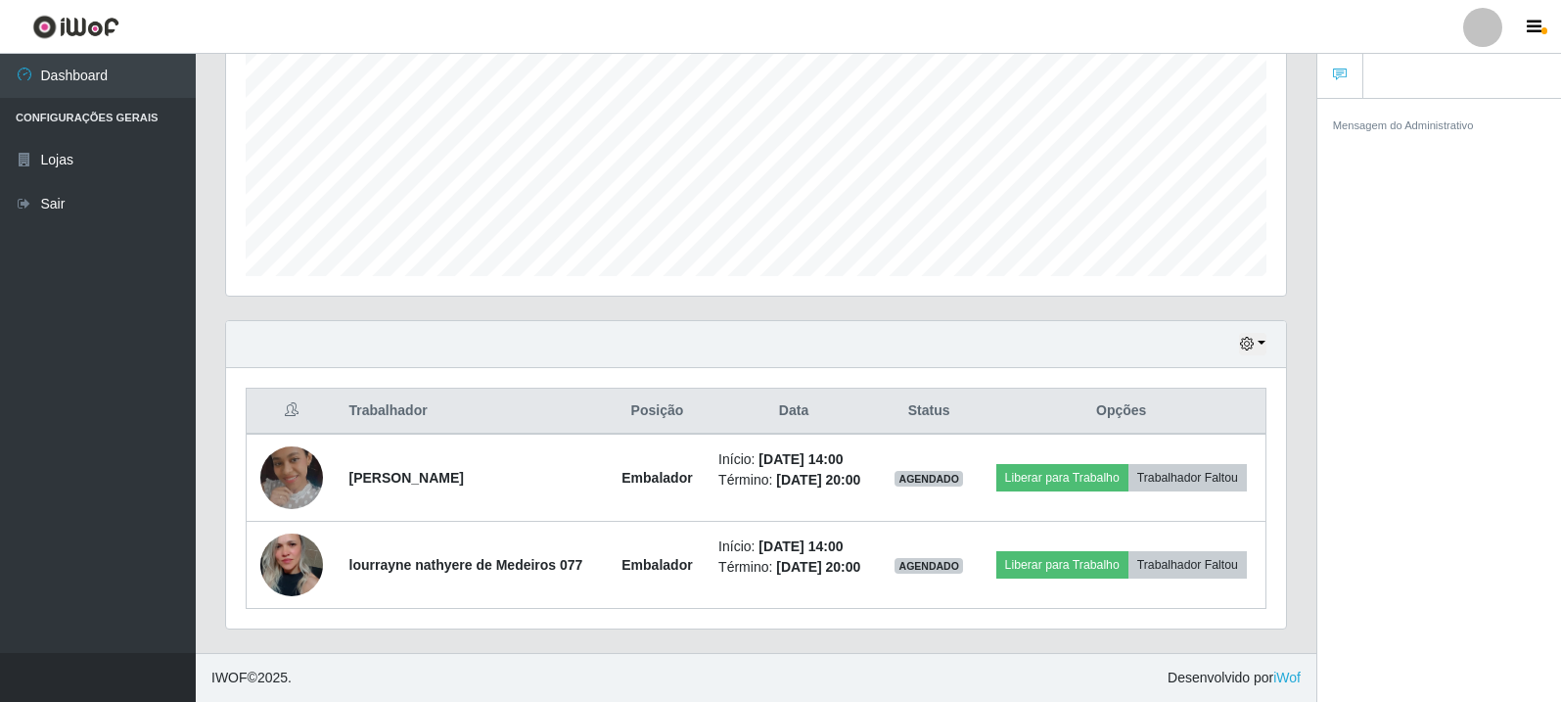
click at [1489, 27] on div at bounding box center [1482, 27] width 39 height 39
click at [1513, 24] on button "button" at bounding box center [1536, 27] width 49 height 27
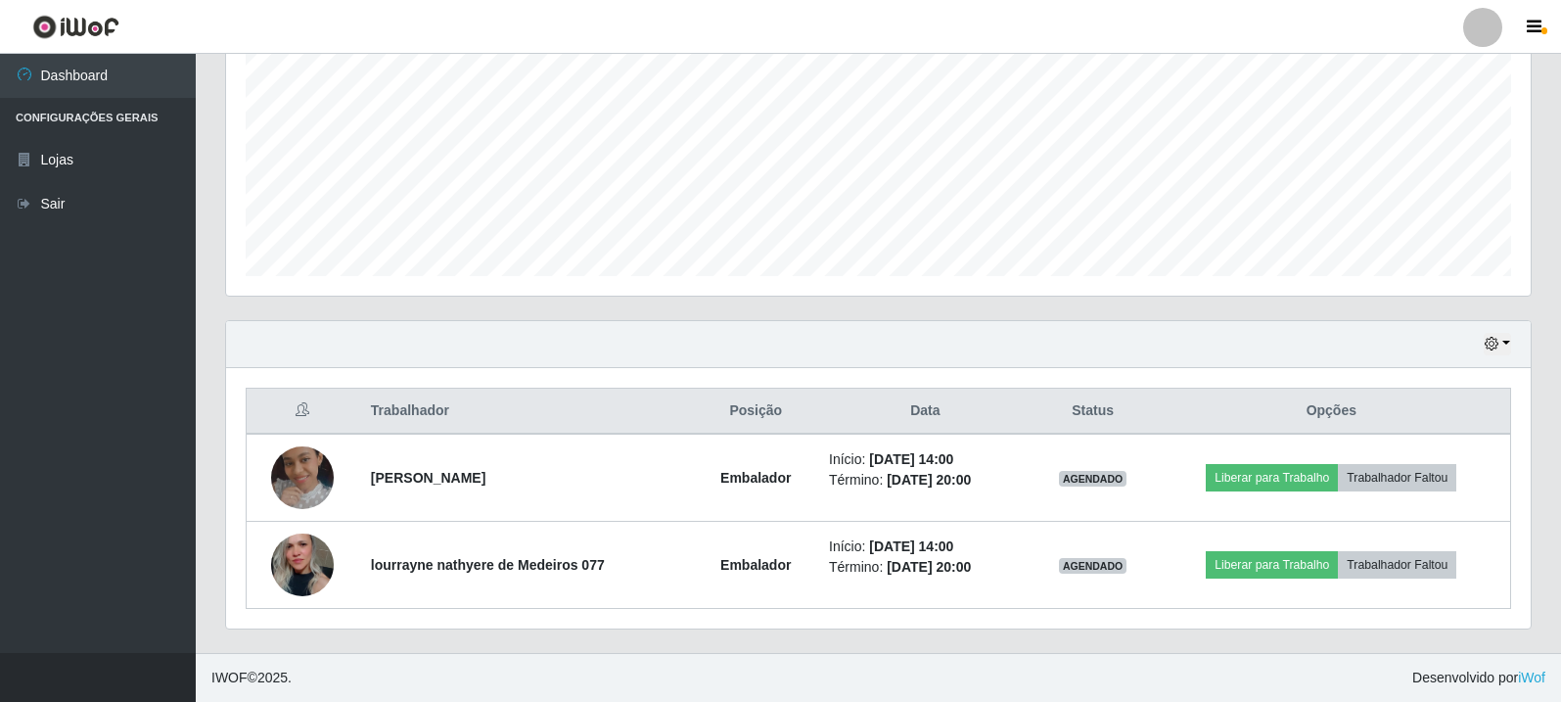
click at [1485, 23] on div at bounding box center [1482, 27] width 39 height 39
click at [1522, 18] on button "button" at bounding box center [1536, 27] width 49 height 27
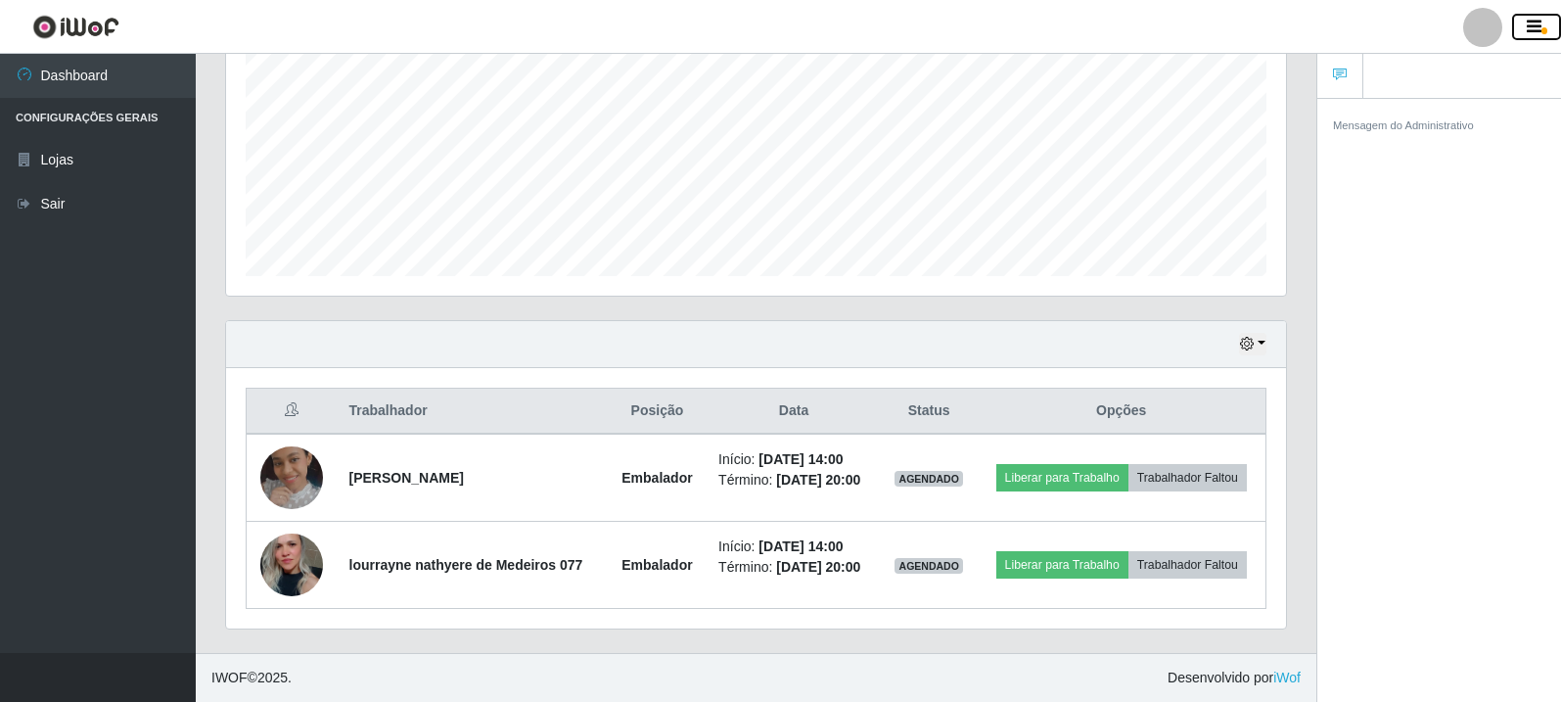
click at [1522, 19] on button "button" at bounding box center [1536, 27] width 49 height 27
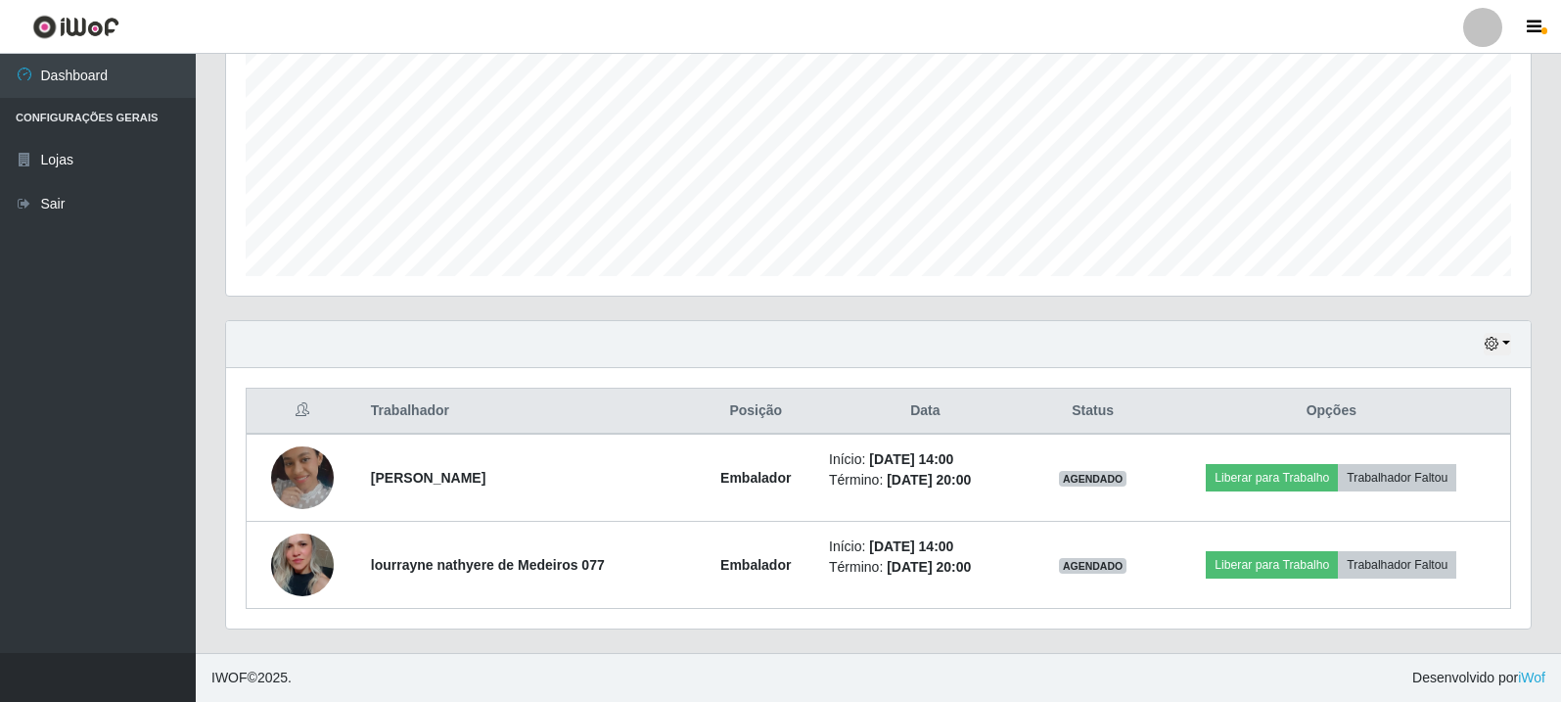
click at [1500, 36] on link at bounding box center [1482, 27] width 59 height 39
click at [1535, 32] on icon "button" at bounding box center [1534, 28] width 15 height 18
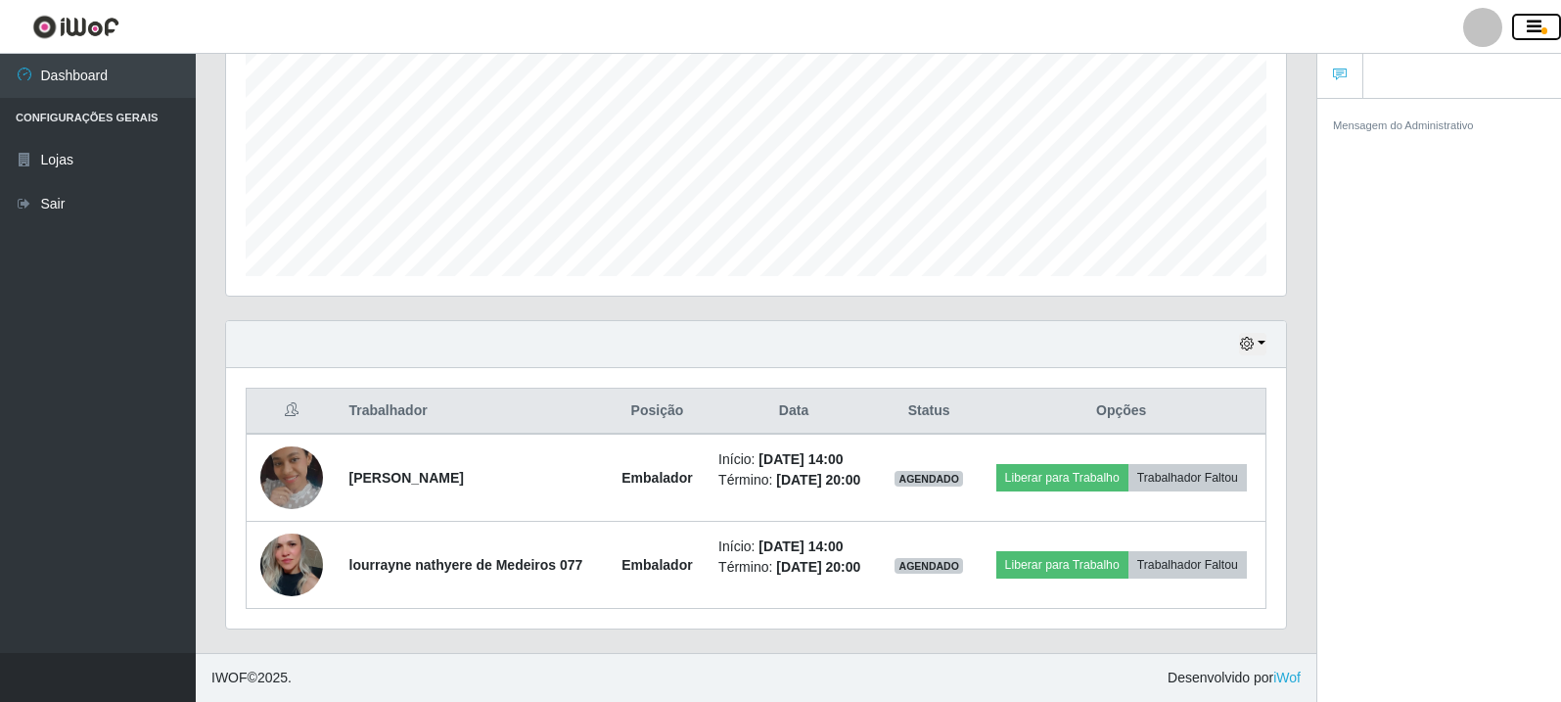
click at [1535, 32] on icon "button" at bounding box center [1534, 28] width 15 height 18
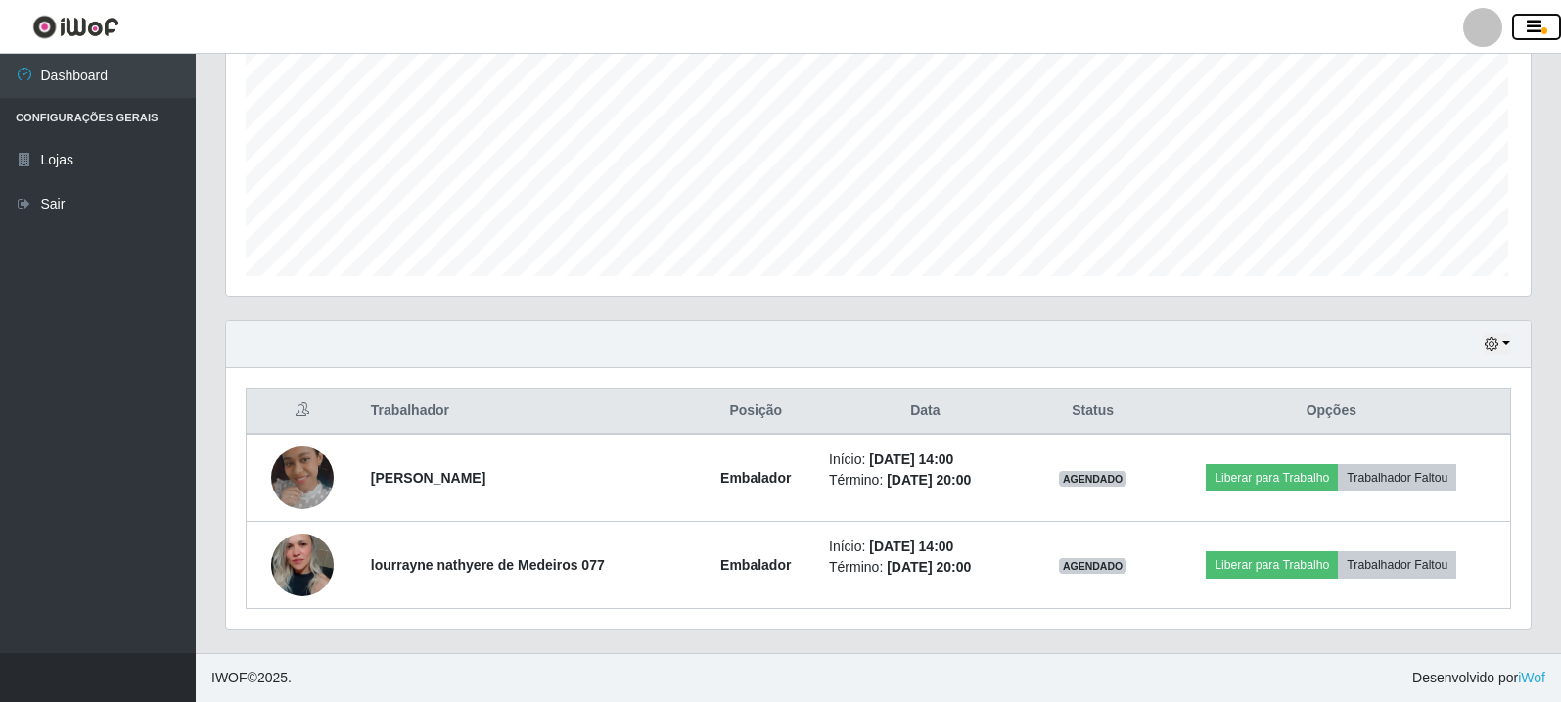
click at [1512, 31] on button "button" at bounding box center [1536, 27] width 49 height 27
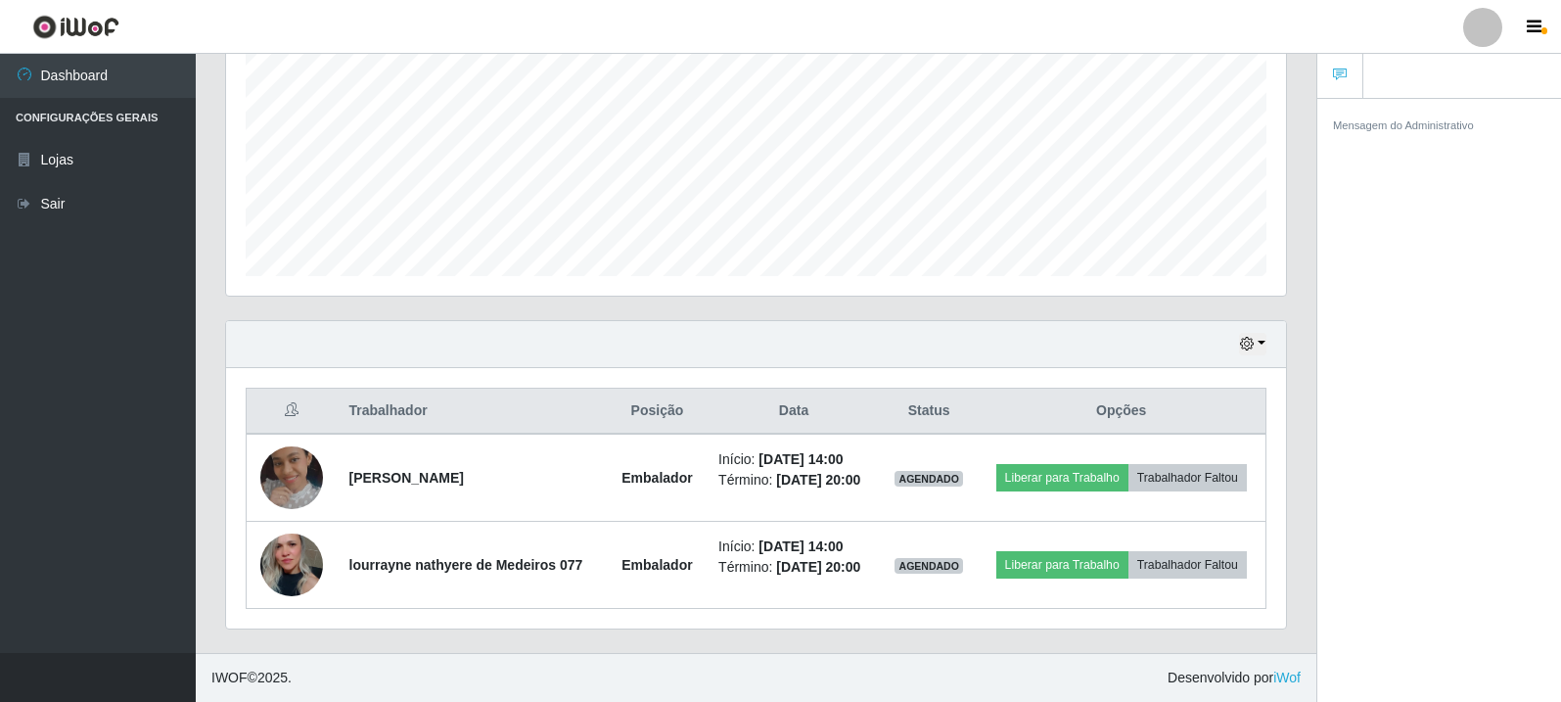
click at [1451, 345] on div "Mensagem do Administrativo" at bounding box center [1439, 403] width 244 height 611
click at [1546, 32] on span "button" at bounding box center [1544, 30] width 6 height 7
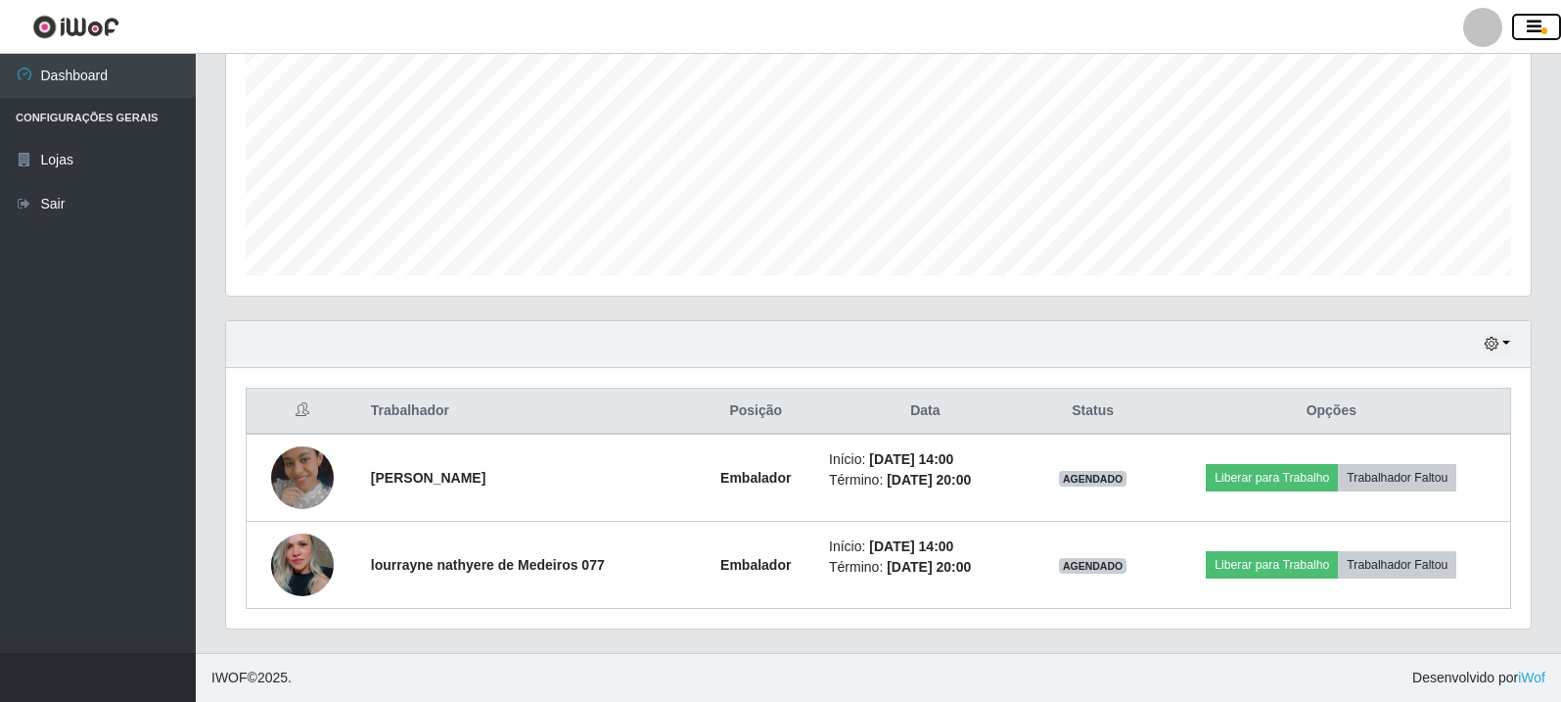
click at [1529, 32] on icon "button" at bounding box center [1534, 28] width 15 height 18
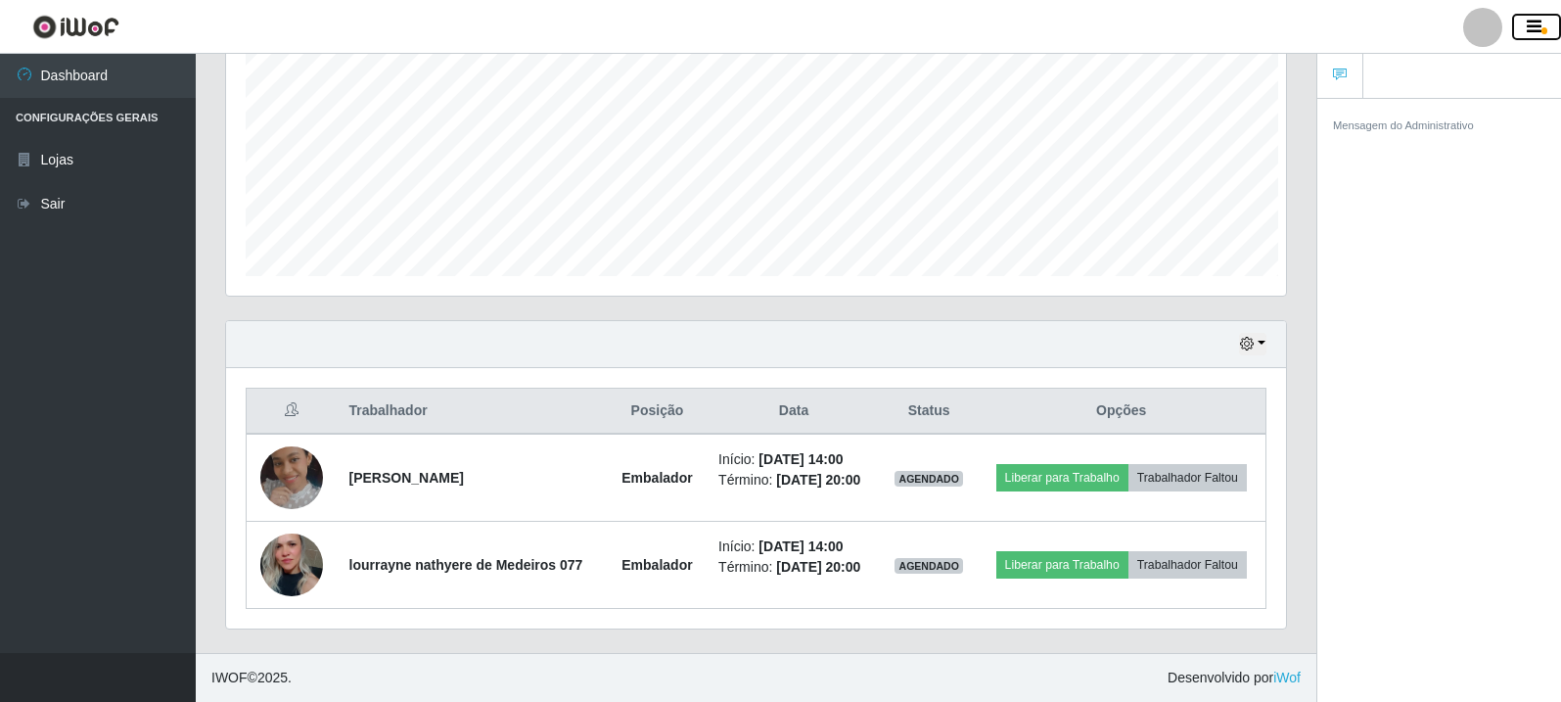
click at [1528, 32] on icon "button" at bounding box center [1534, 28] width 15 height 18
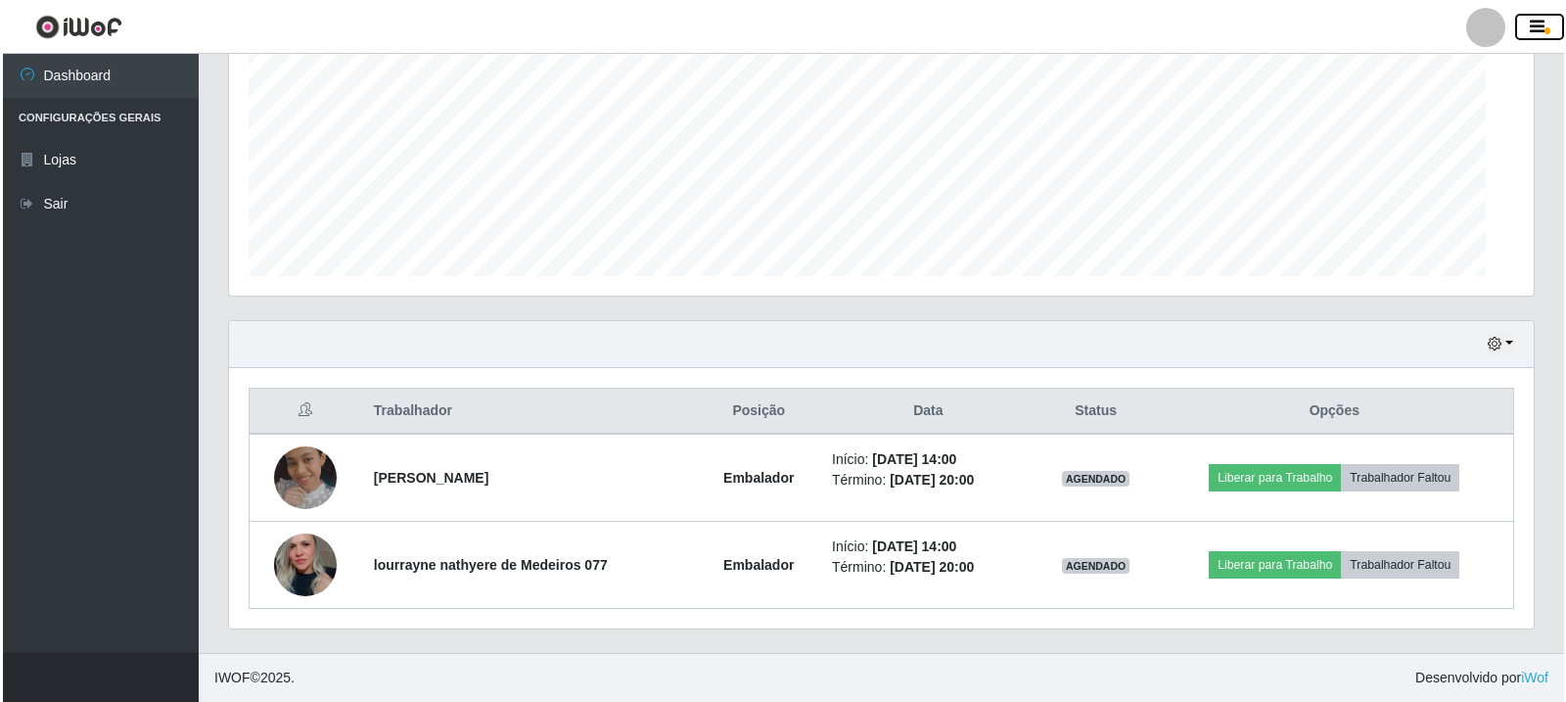
scroll to position [406, 1305]
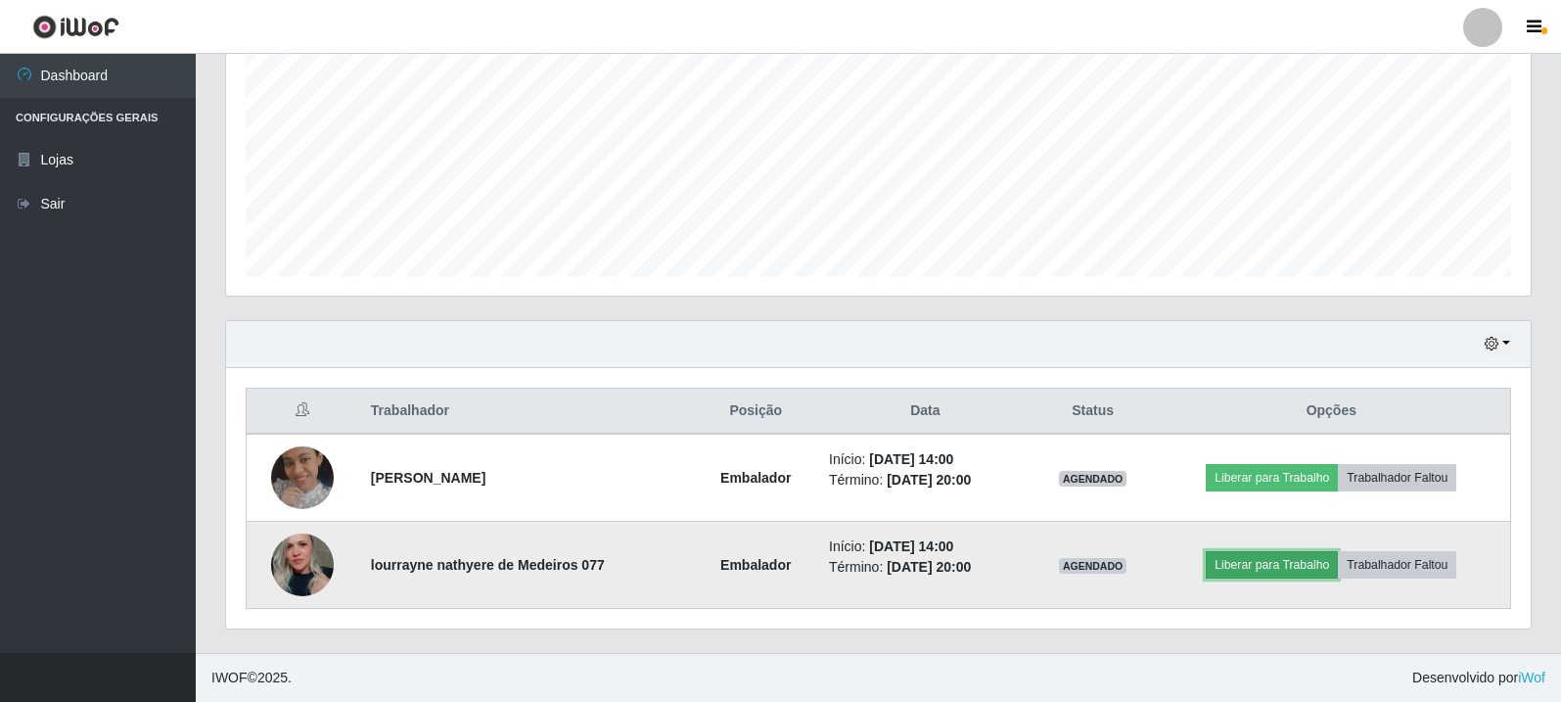
click at [1293, 565] on button "Liberar para Trabalho" at bounding box center [1272, 564] width 132 height 27
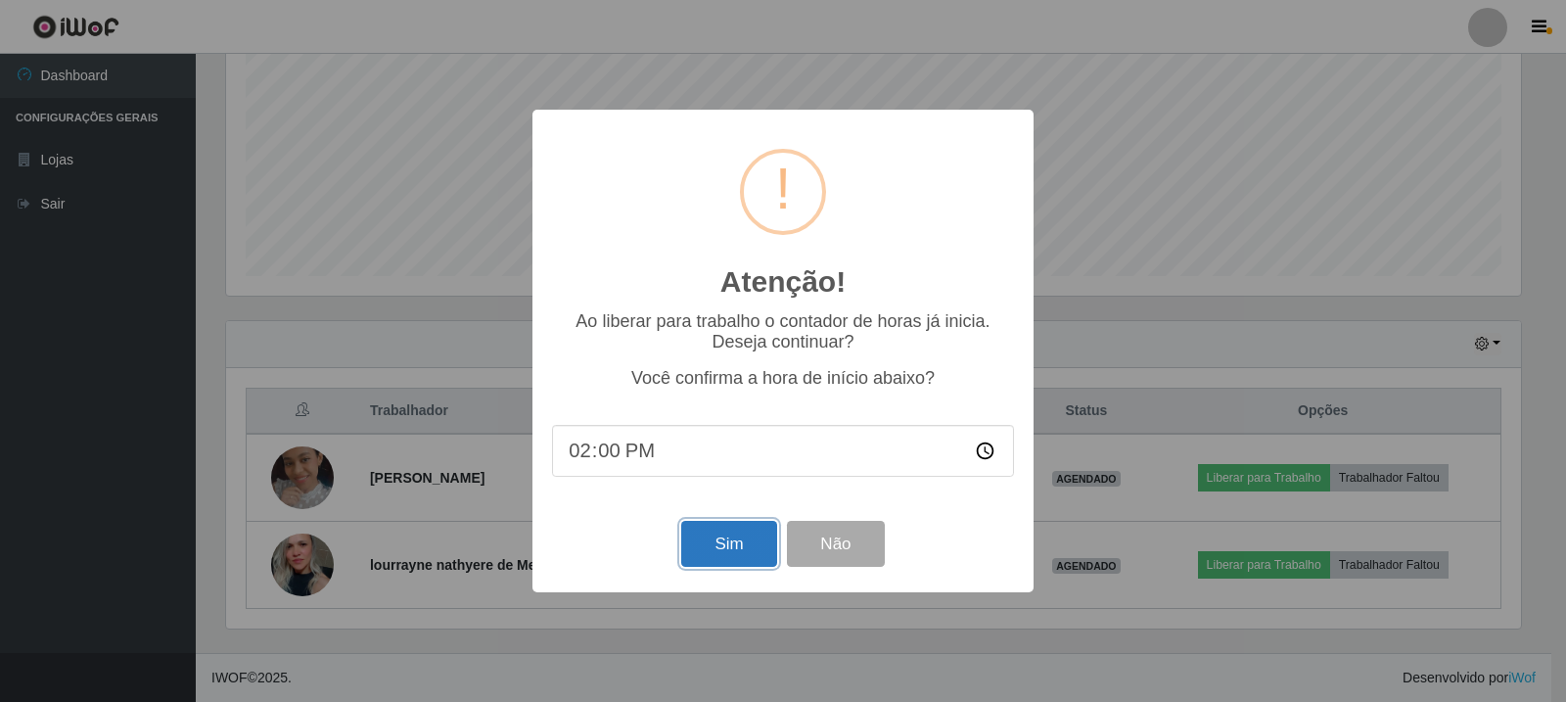
click at [712, 544] on button "Sim" at bounding box center [728, 544] width 95 height 46
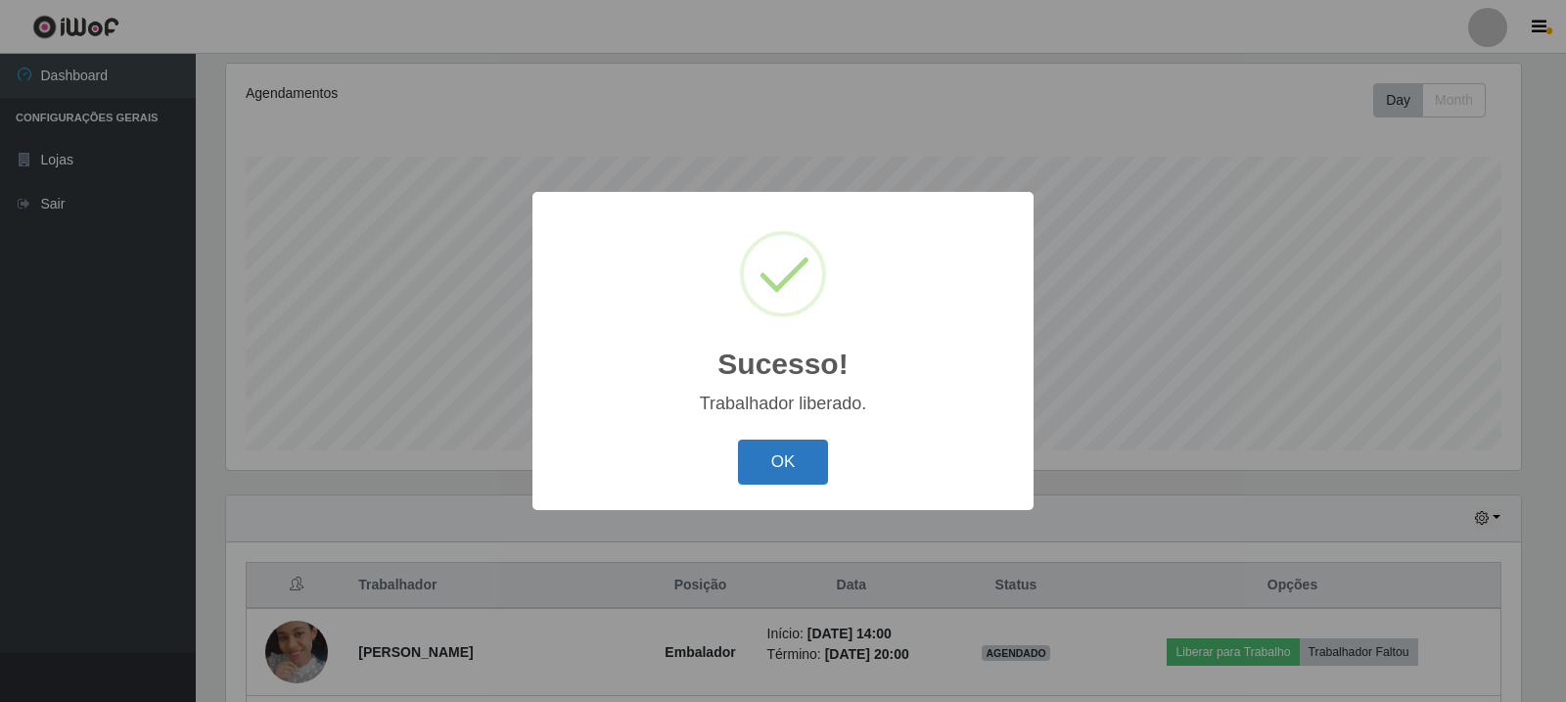
click at [803, 465] on button "OK" at bounding box center [783, 462] width 91 height 46
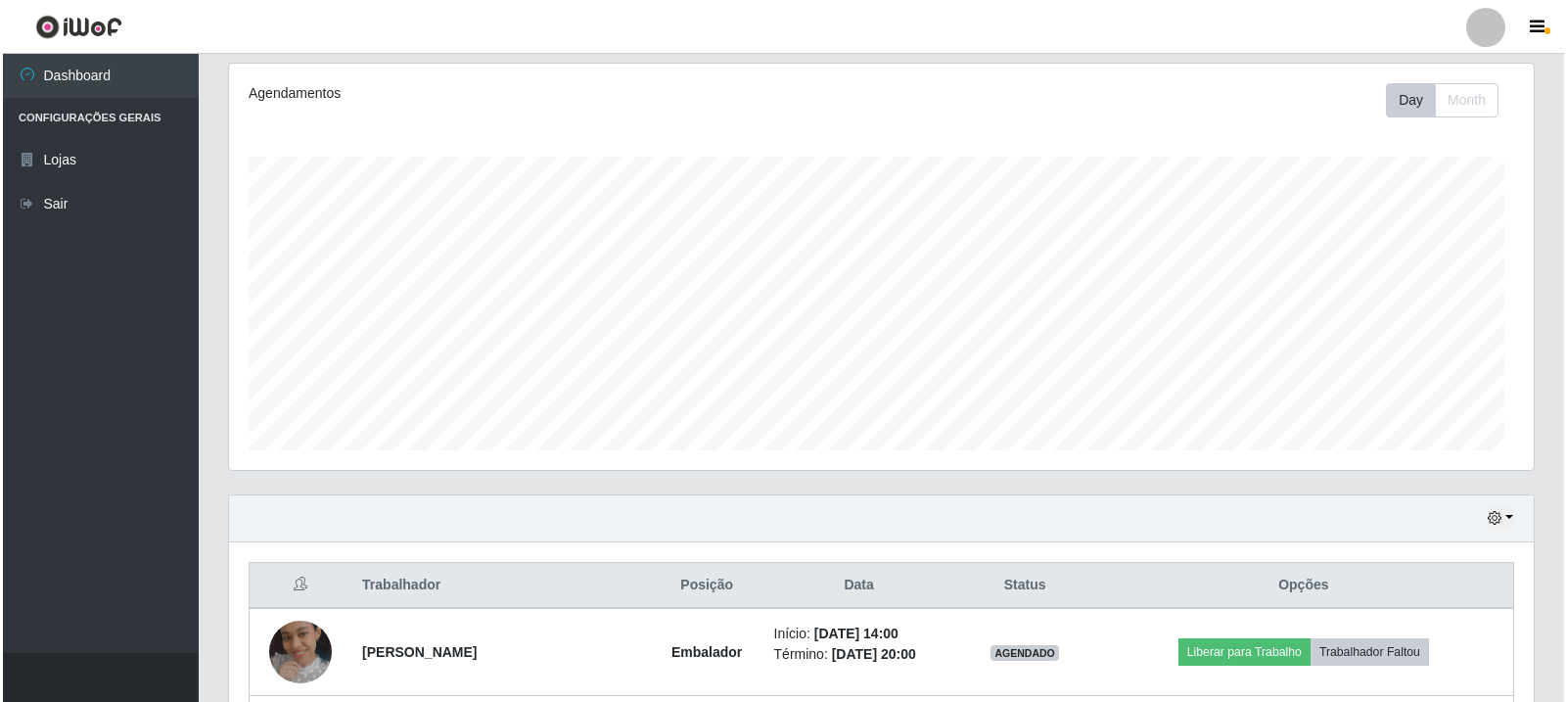
scroll to position [406, 1305]
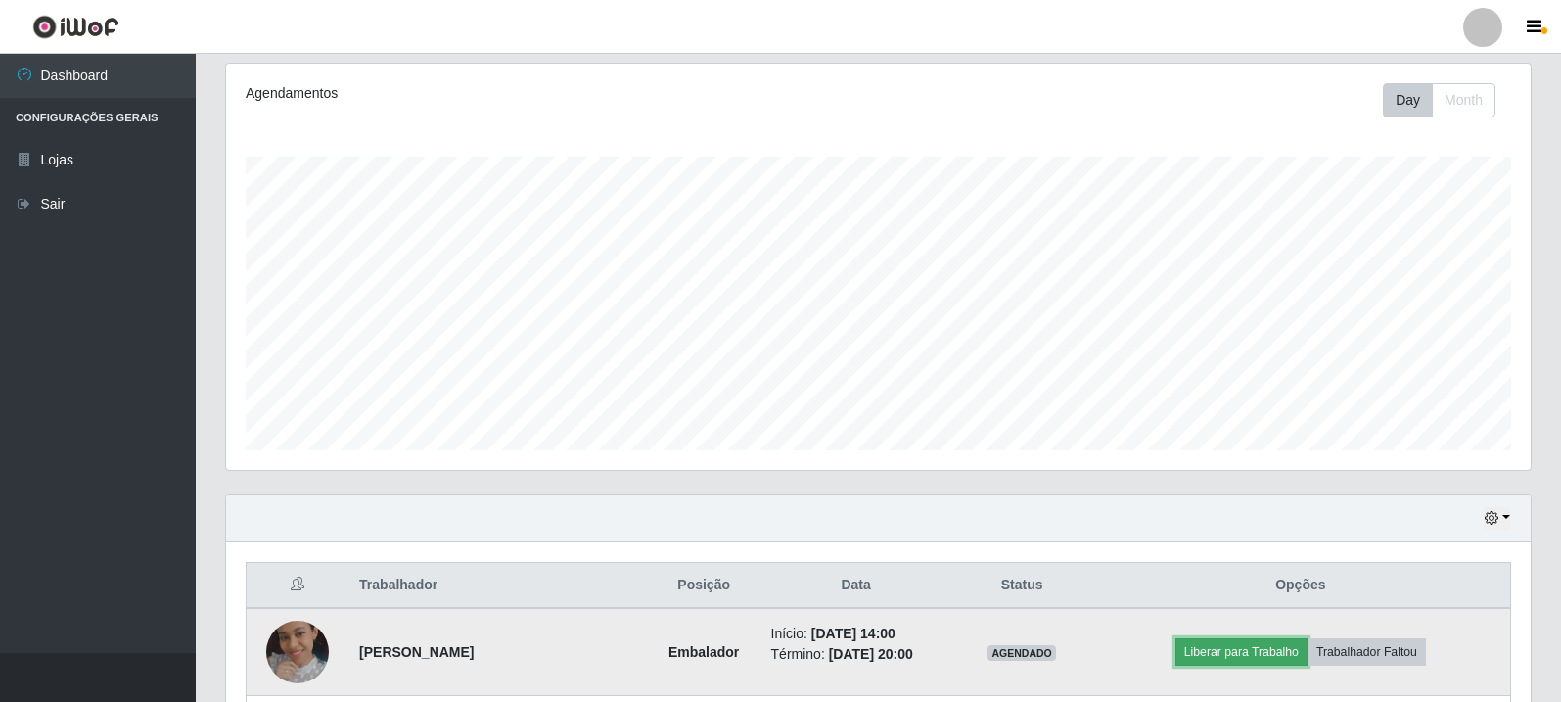
click at [1273, 650] on button "Liberar para Trabalho" at bounding box center [1241, 651] width 132 height 27
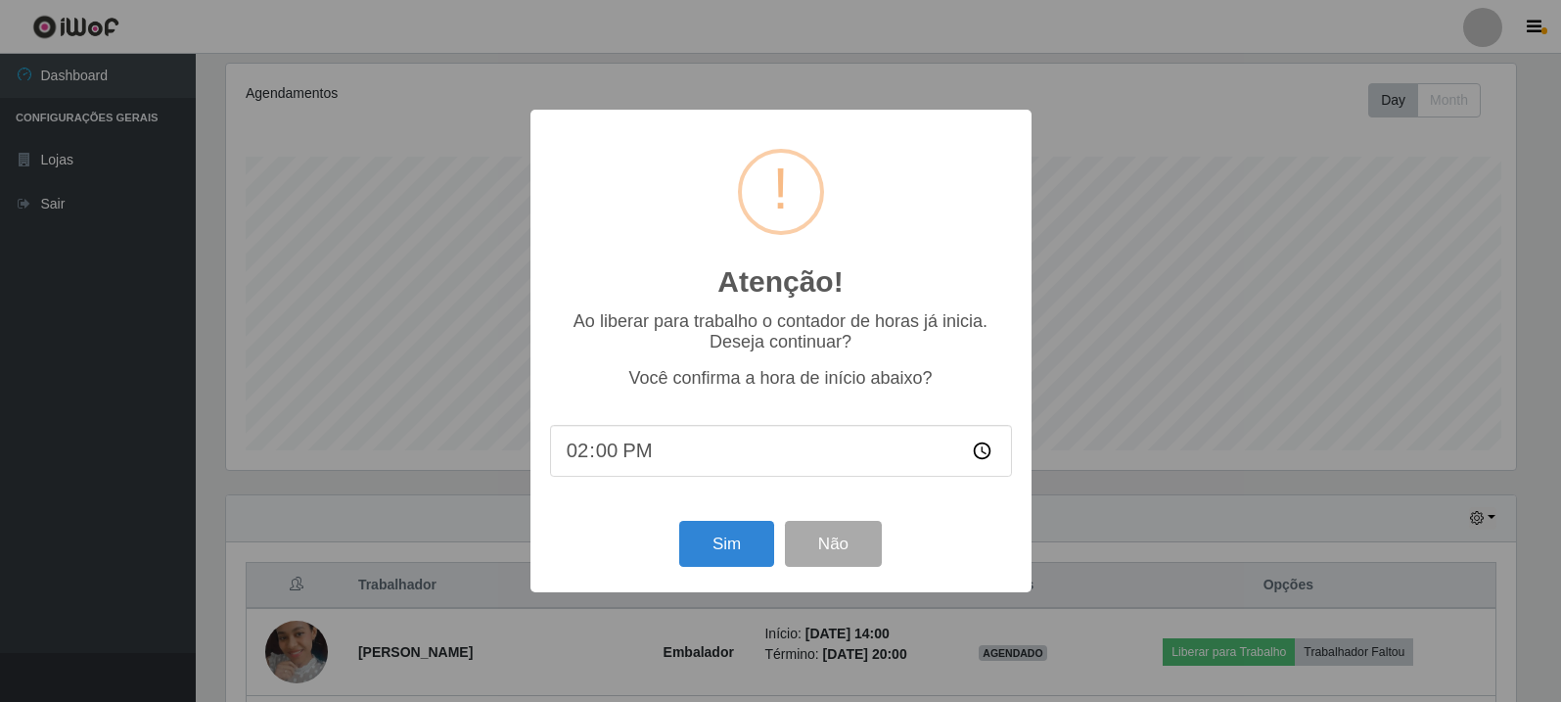
scroll to position [406, 1295]
click at [713, 549] on button "Sim" at bounding box center [728, 544] width 95 height 46
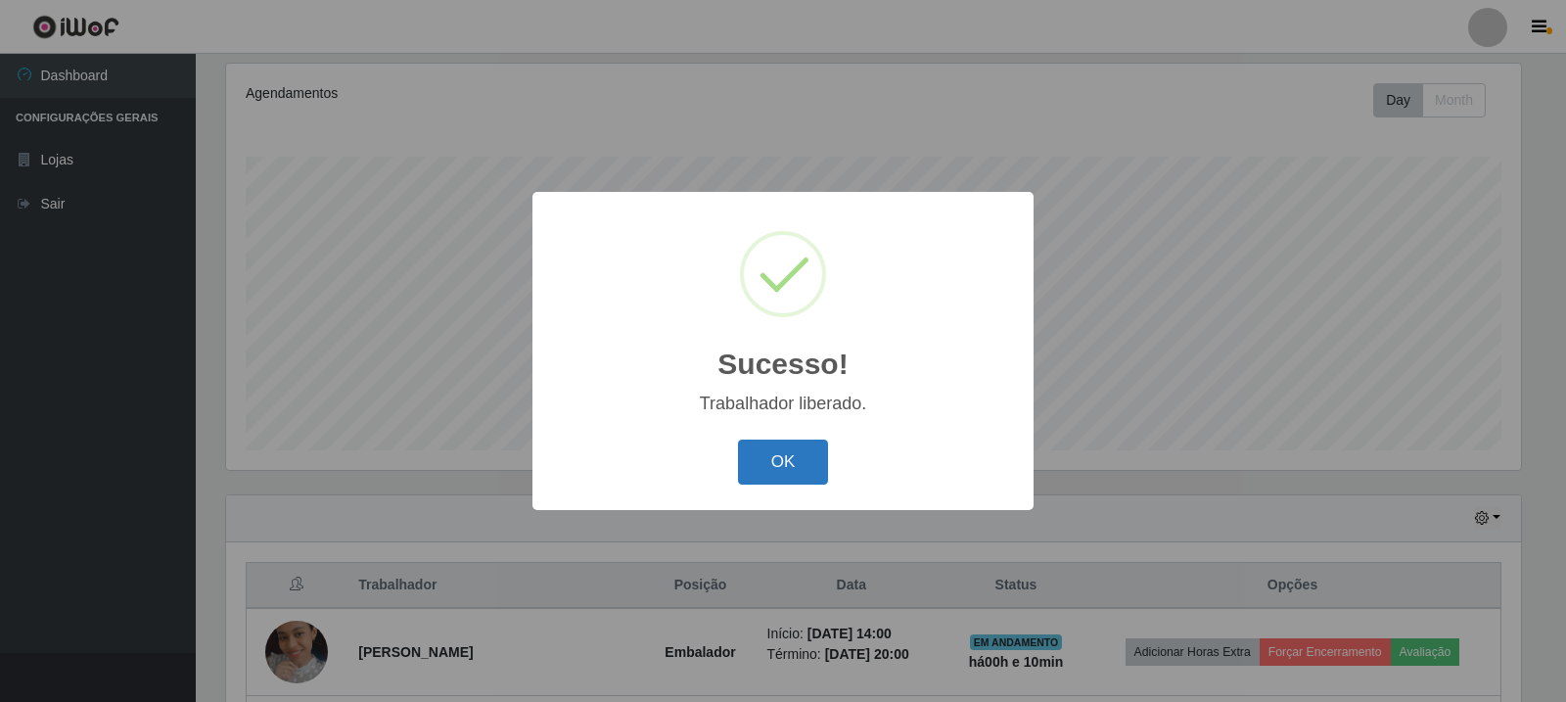
click at [790, 455] on button "OK" at bounding box center [783, 462] width 91 height 46
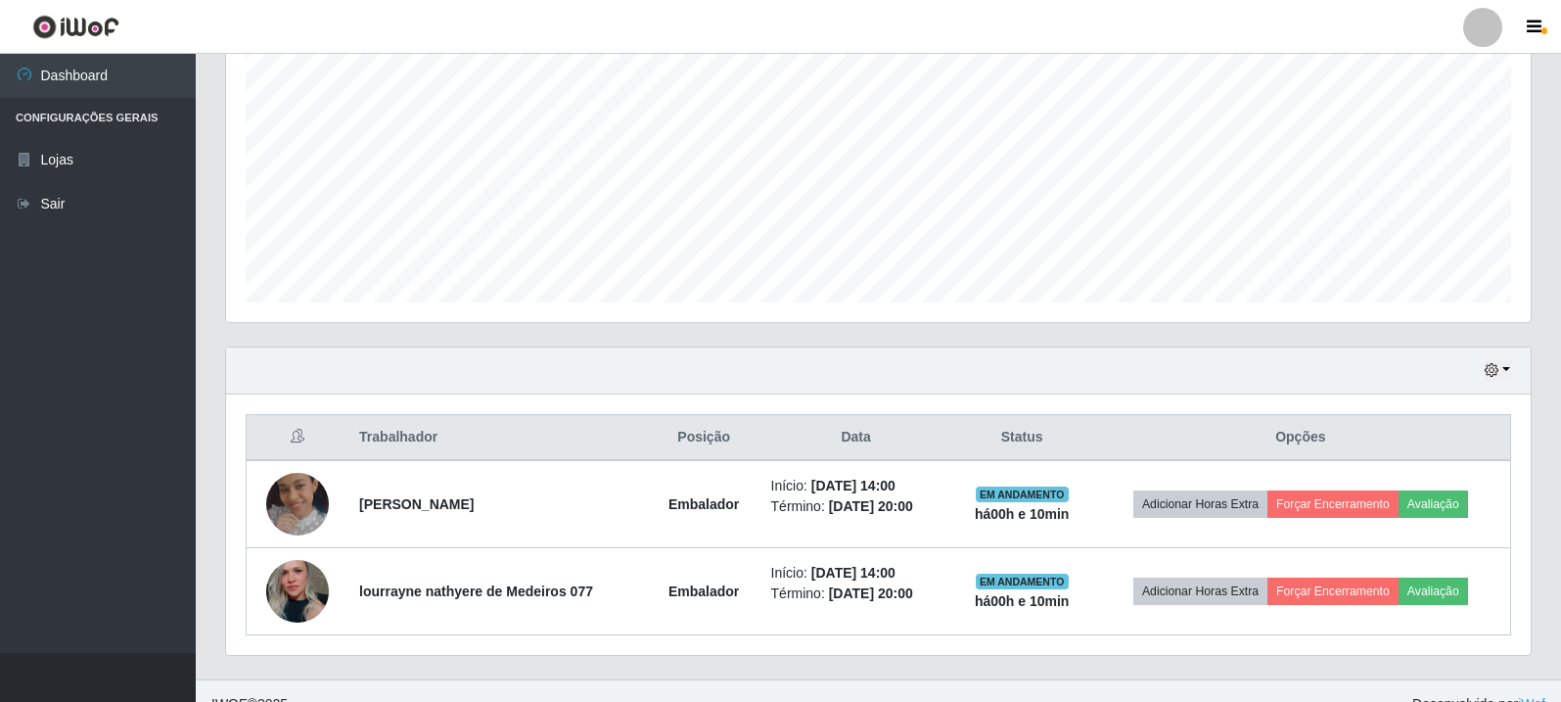
scroll to position [424, 0]
